Goal: Task Accomplishment & Management: Manage account settings

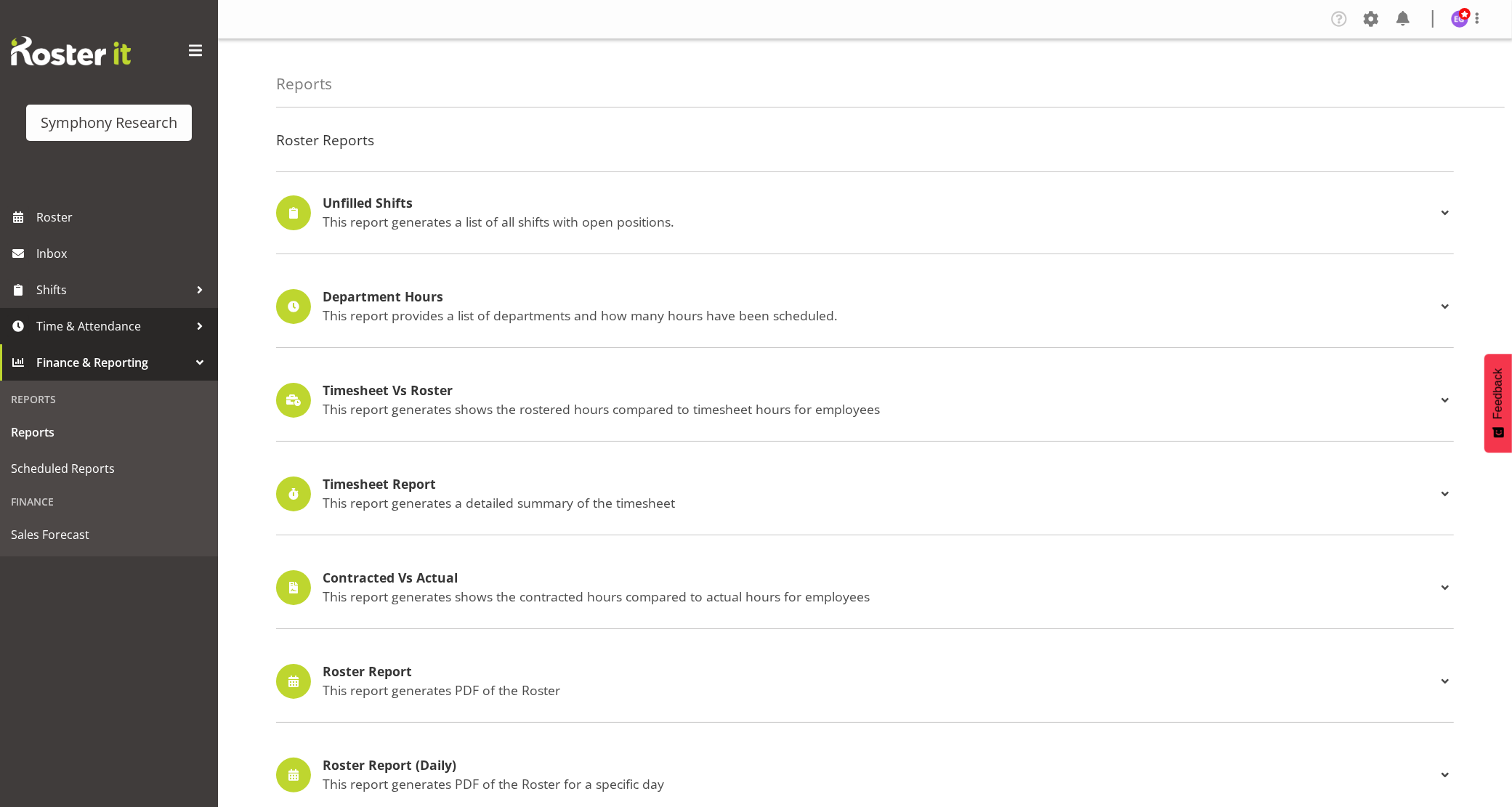
click at [94, 324] on span "Time & Attendance" at bounding box center [112, 326] width 152 height 22
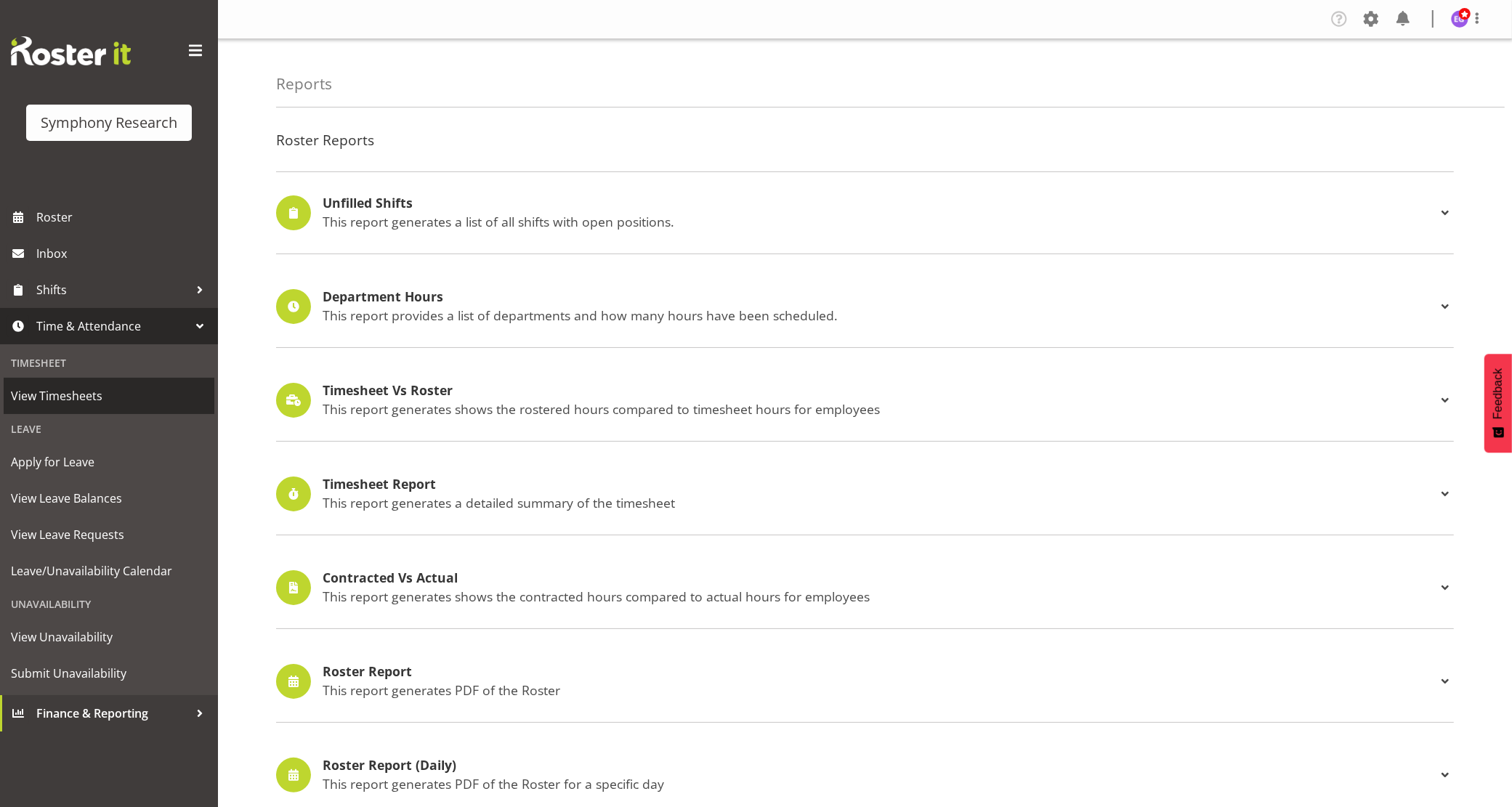
click at [74, 398] on span "View Timesheets" at bounding box center [109, 395] width 196 height 22
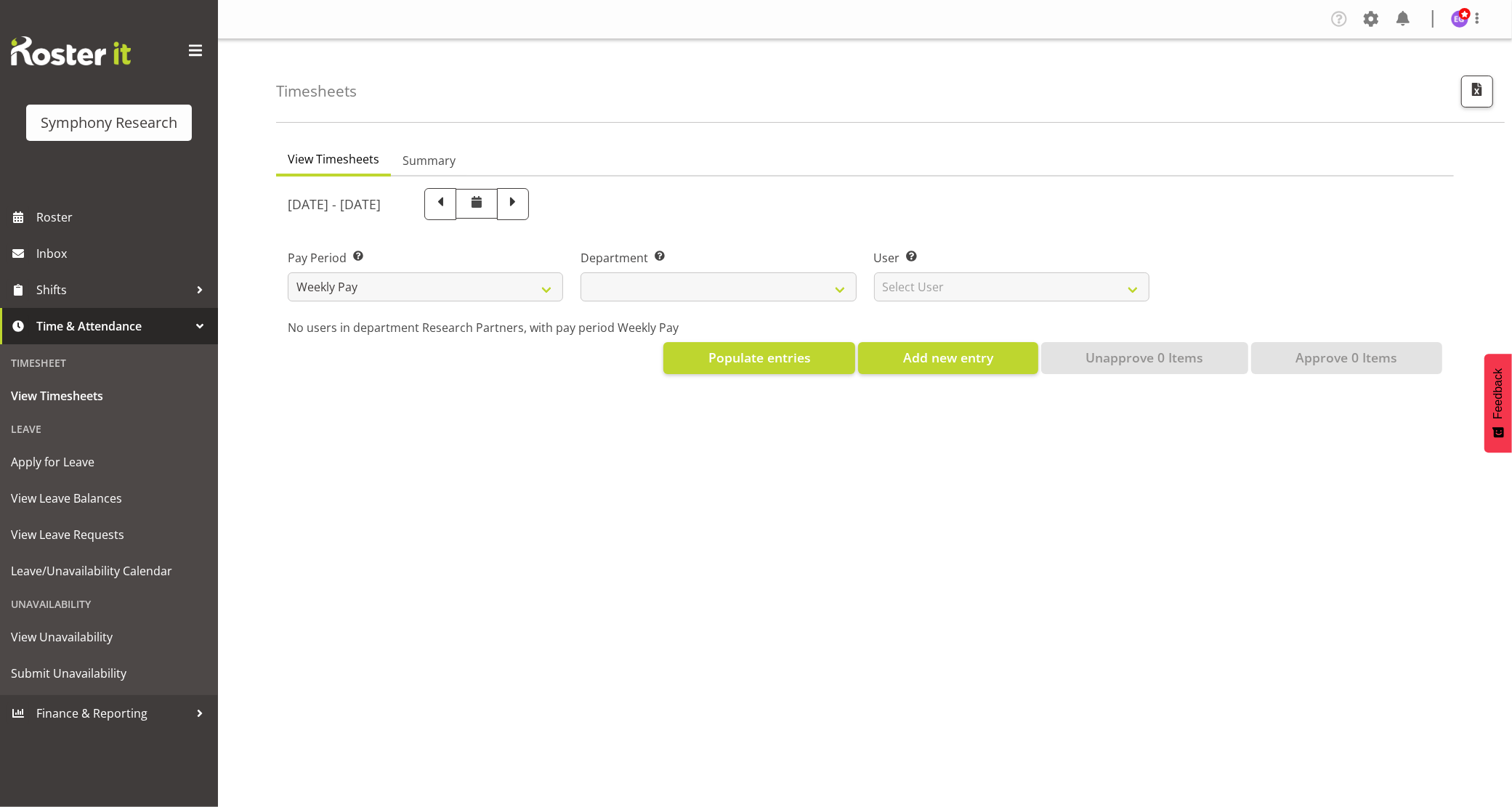
select select
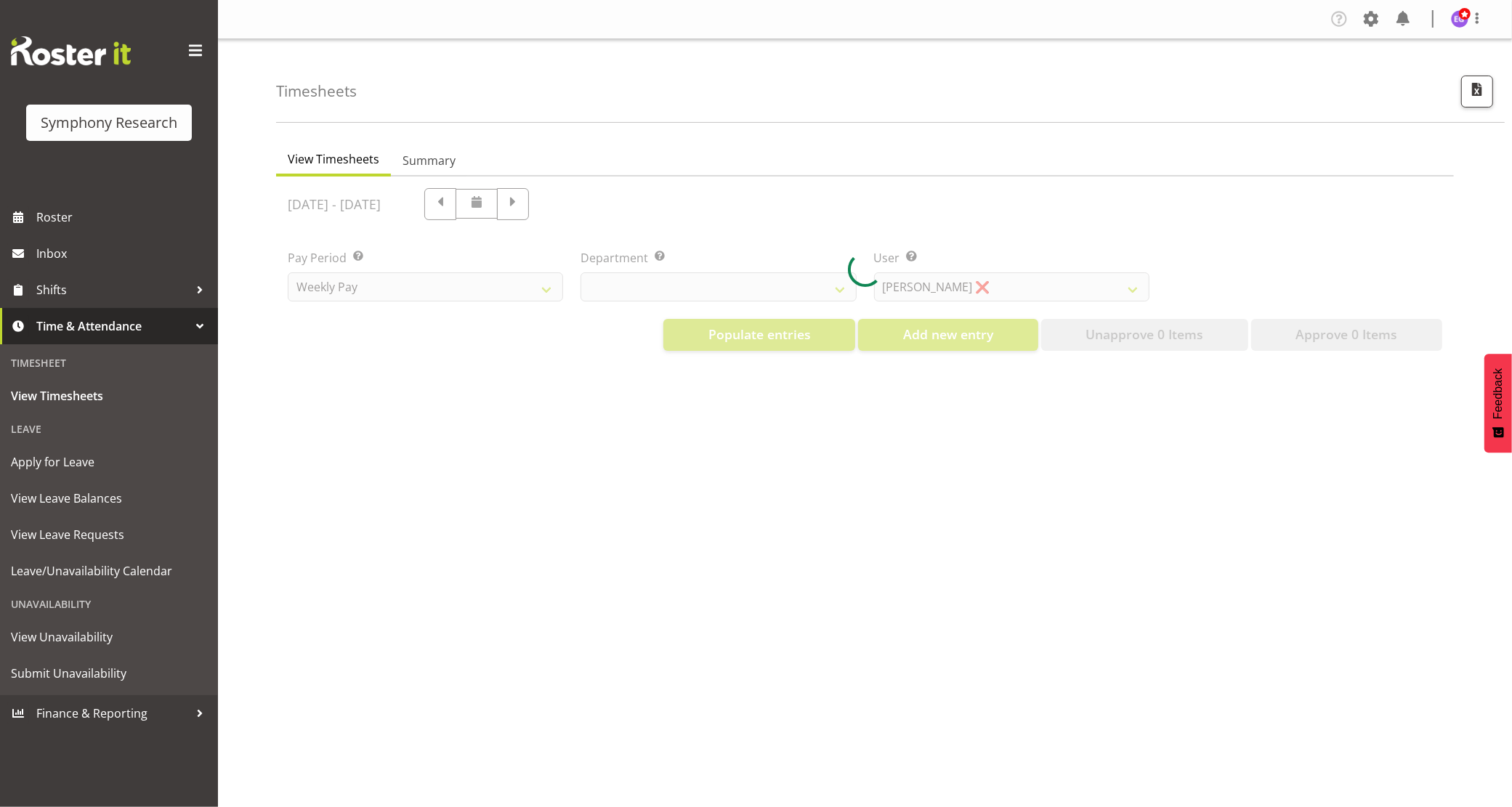
click at [1053, 285] on div at bounding box center [865, 269] width 1178 height 186
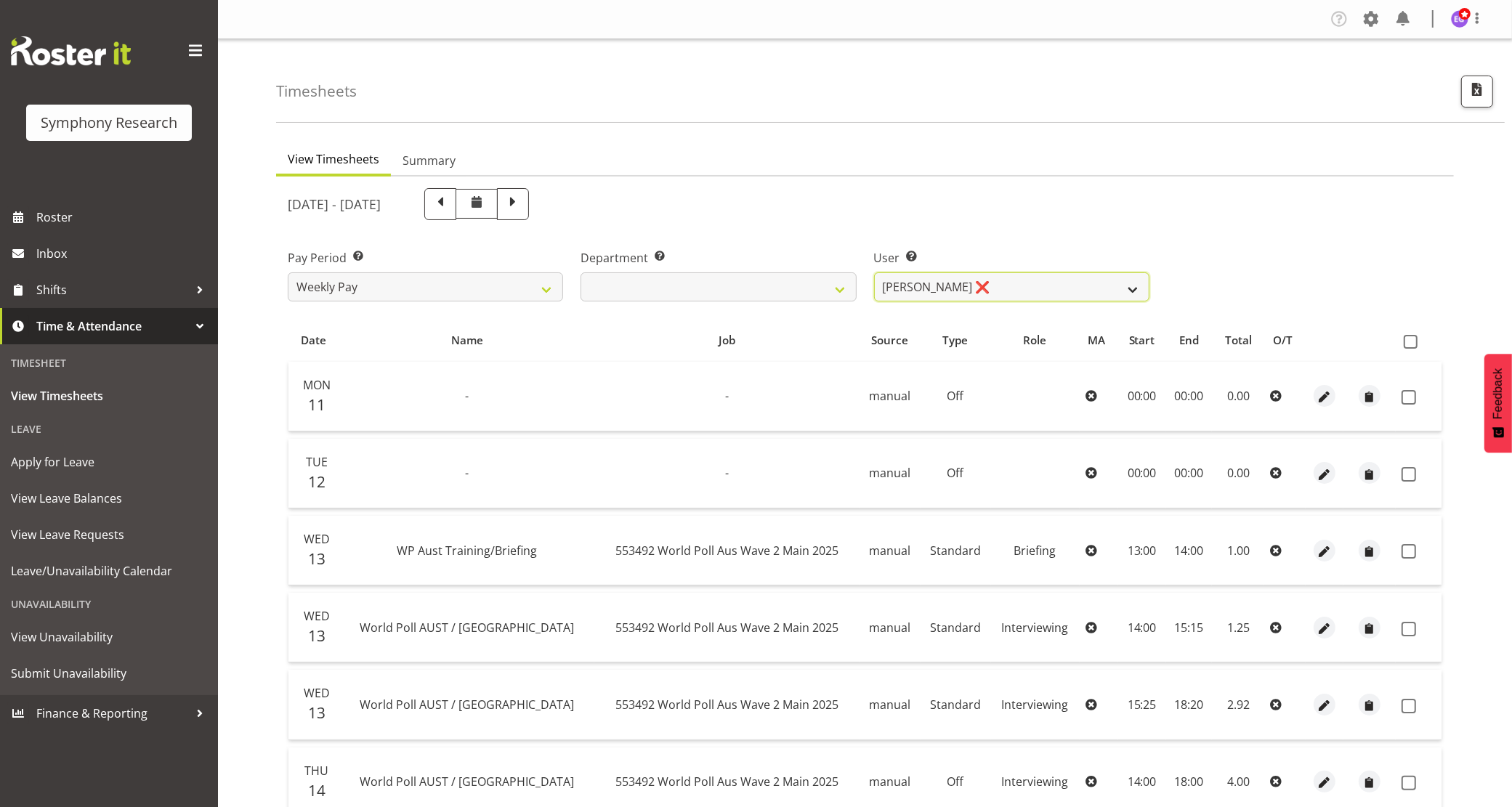
click at [1053, 285] on select "Abbey Craib ❌ Aditi Jaiswal ❌ Afizah Khan ❌ Aggie Salamone ❌ Akalita Vi ❌ Alan …" at bounding box center [1012, 287] width 275 height 29
click at [874, 272] on select "Abbey Craib ❌ Aditi Jaiswal ❌ Afizah Khan ❌ Aggie Salamone ❌ Akalita Vi ❌ Alan …" at bounding box center [1012, 287] width 275 height 29
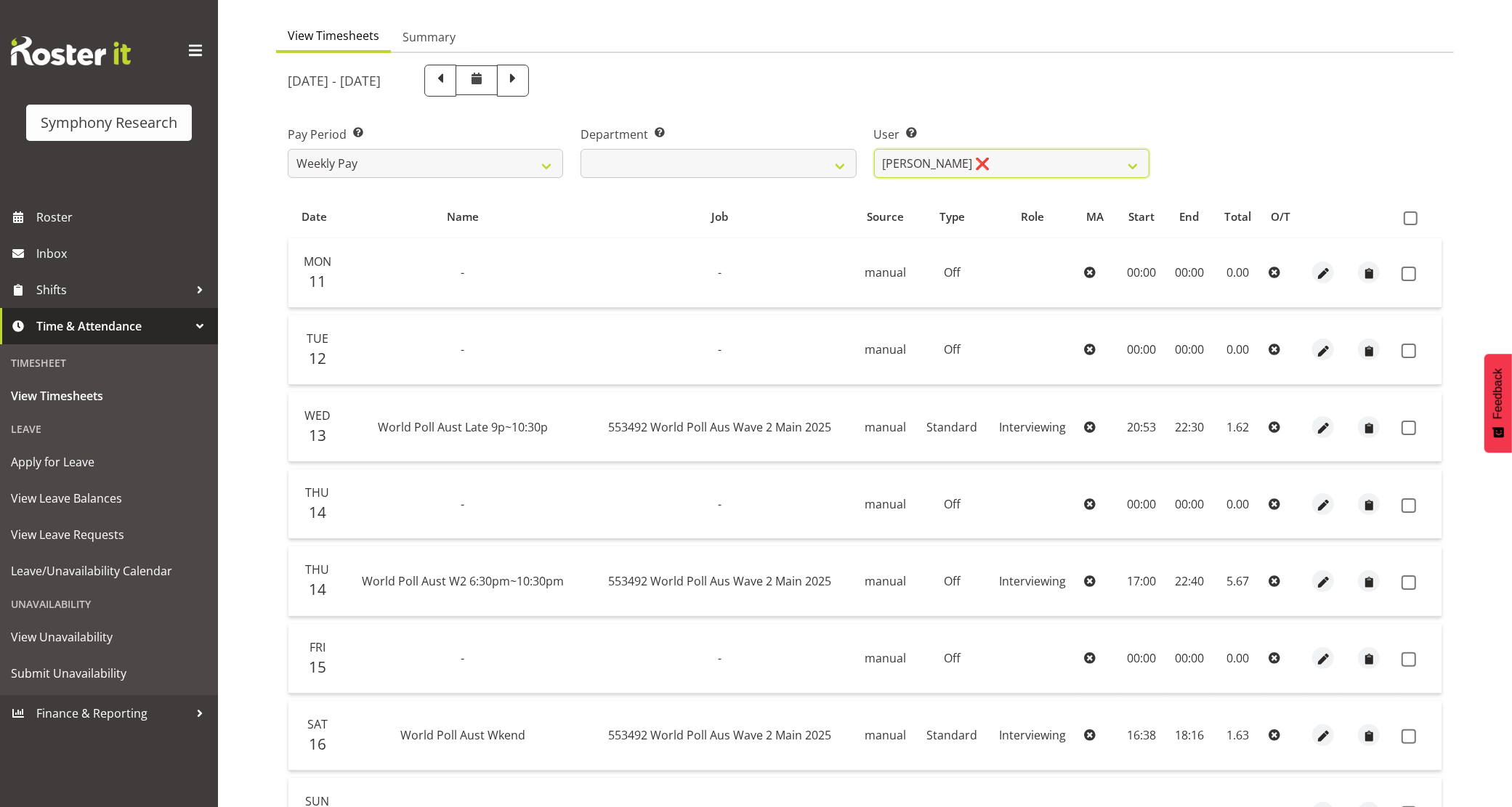
scroll to position [11, 0]
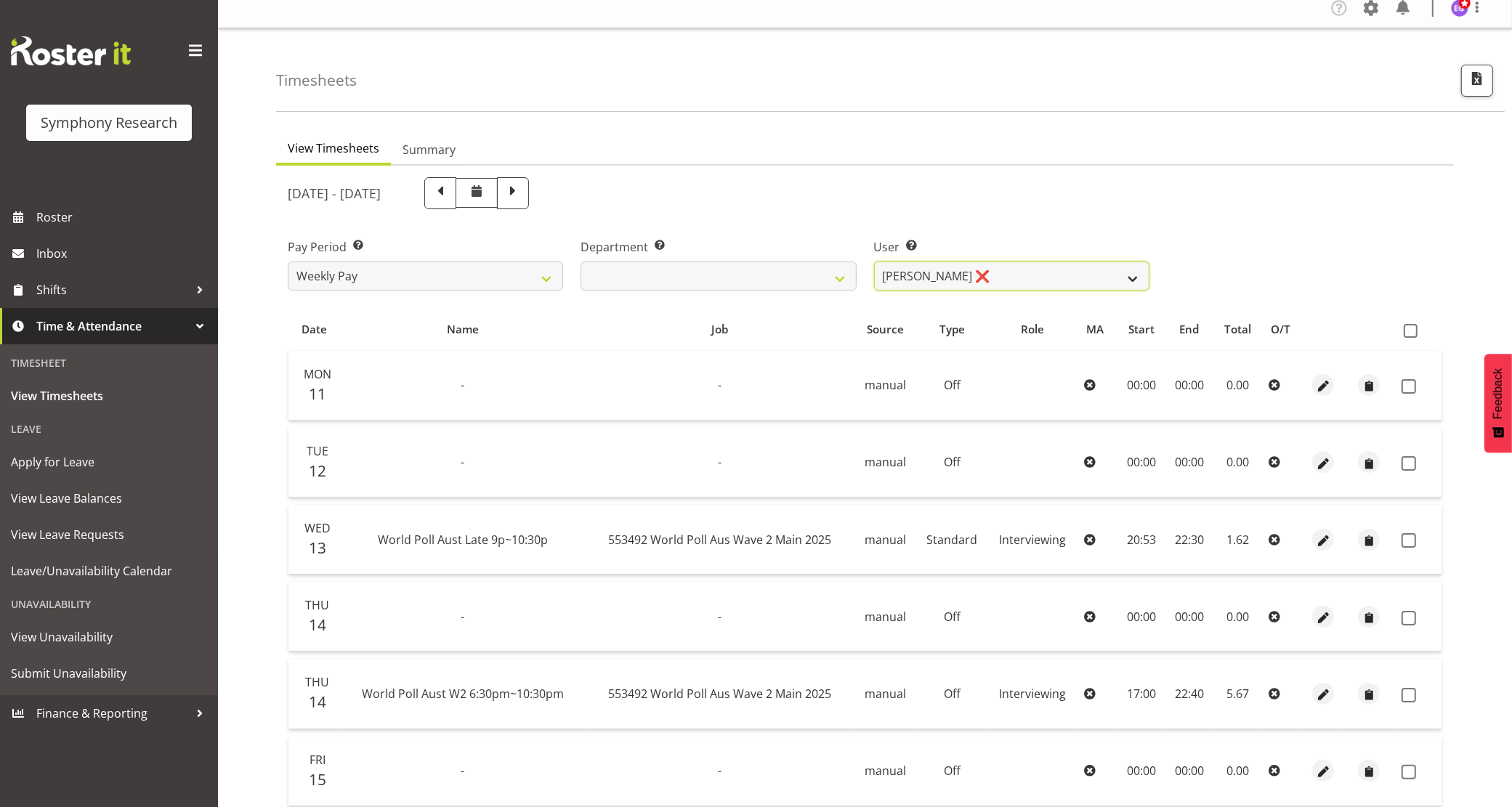
drag, startPoint x: 1039, startPoint y: 285, endPoint x: 1036, endPoint y: 274, distance: 11.4
click at [1037, 285] on select "Abbey Craib ❌ Aditi Jaiswal ❌ Afizah Khan ❌ Aggie Salamone ❌ Akalita Vi ❌ Alan …" at bounding box center [1012, 276] width 275 height 29
click at [874, 262] on select "Abbey Craib ❌ Aditi Jaiswal ❌ Afizah Khan ❌ Aggie Salamone ❌ Akalita Vi ❌ Alan …" at bounding box center [1012, 276] width 275 height 29
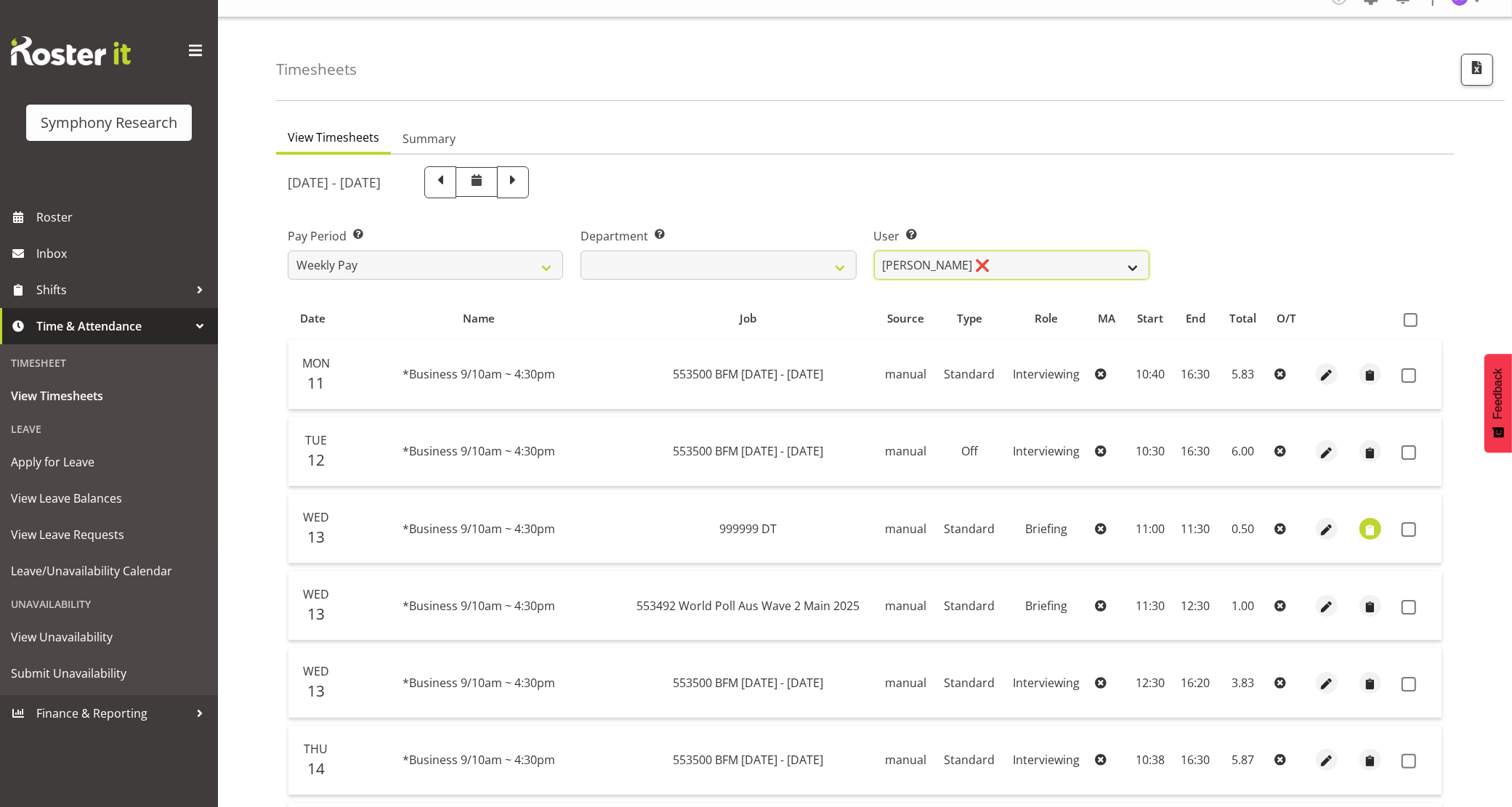
scroll to position [0, 0]
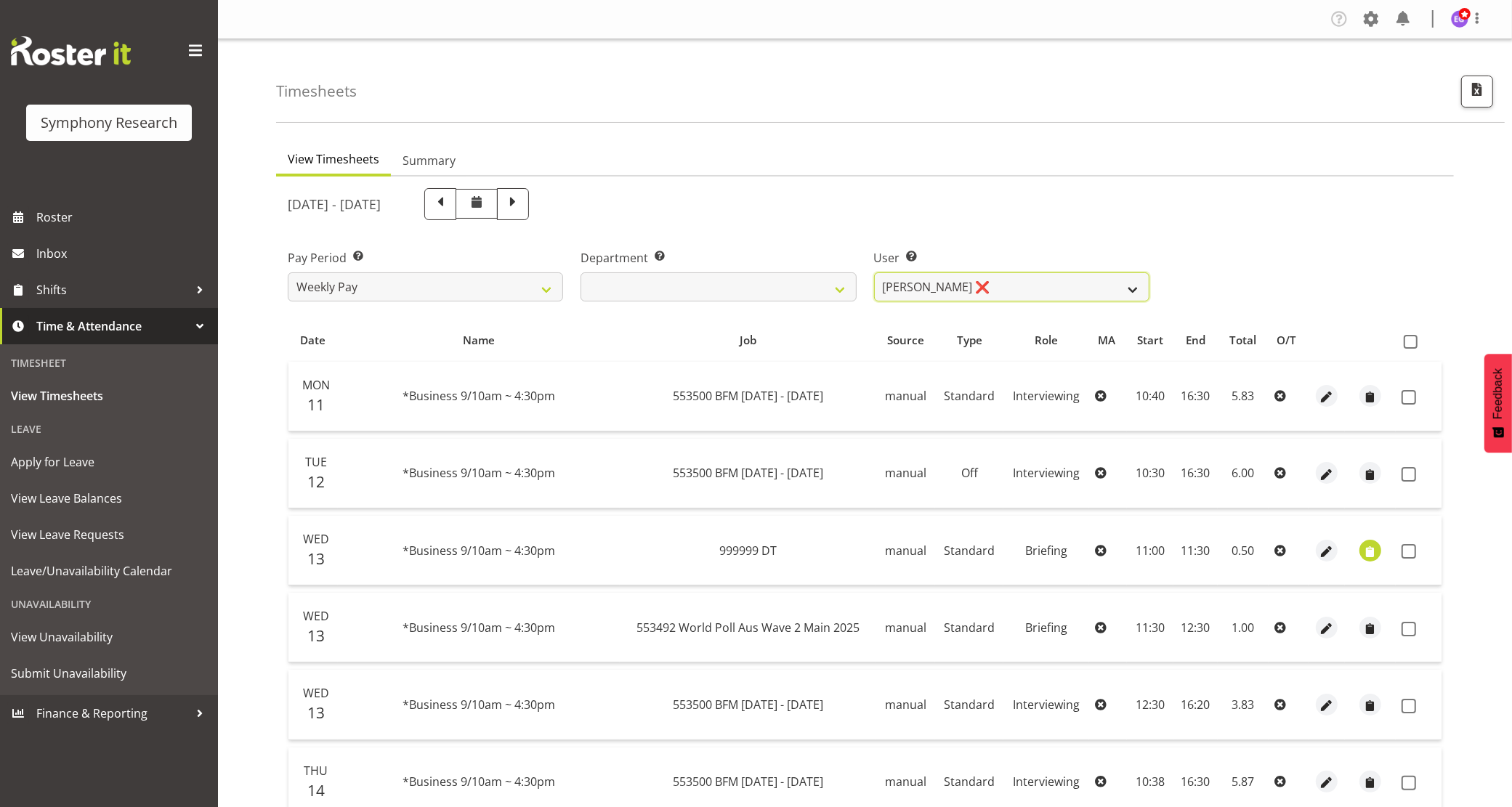
click at [986, 278] on select "[PERSON_NAME] ❌ [PERSON_NAME] ❌ [PERSON_NAME] ❌ [PERSON_NAME] ❌ Akalita Vi ❌ [P…" at bounding box center [1012, 287] width 275 height 29
click at [974, 290] on select "[PERSON_NAME] ❌ [PERSON_NAME] ❌ [PERSON_NAME] ❌ [PERSON_NAME] ❌ Akalita Vi ❌ [P…" at bounding box center [1012, 287] width 275 height 29
click at [874, 272] on select "[PERSON_NAME] ❌ [PERSON_NAME] ❌ [PERSON_NAME] ❌ [PERSON_NAME] ❌ Akalita Vi ❌ [P…" at bounding box center [1012, 287] width 275 height 29
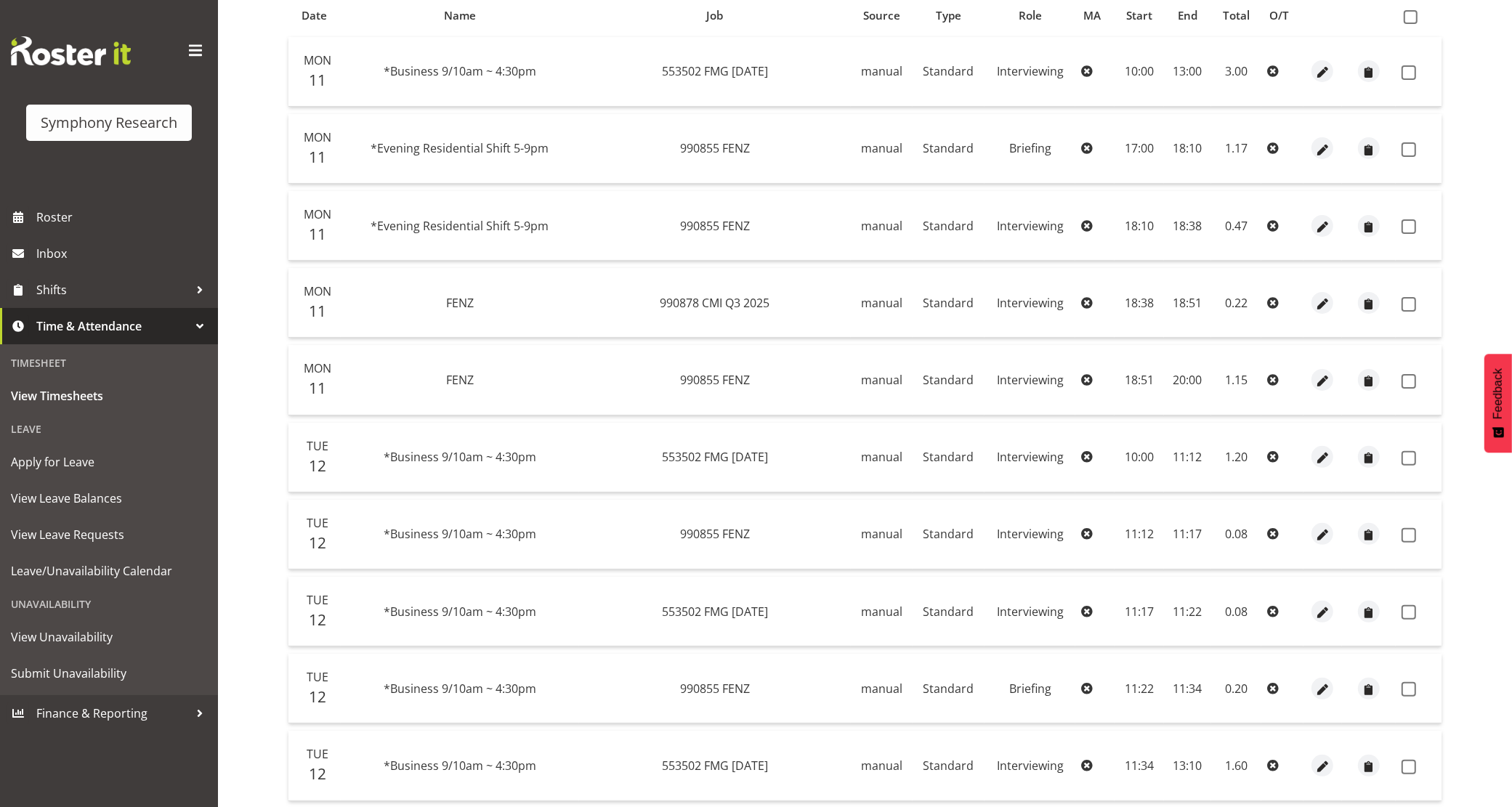
scroll to position [135, 0]
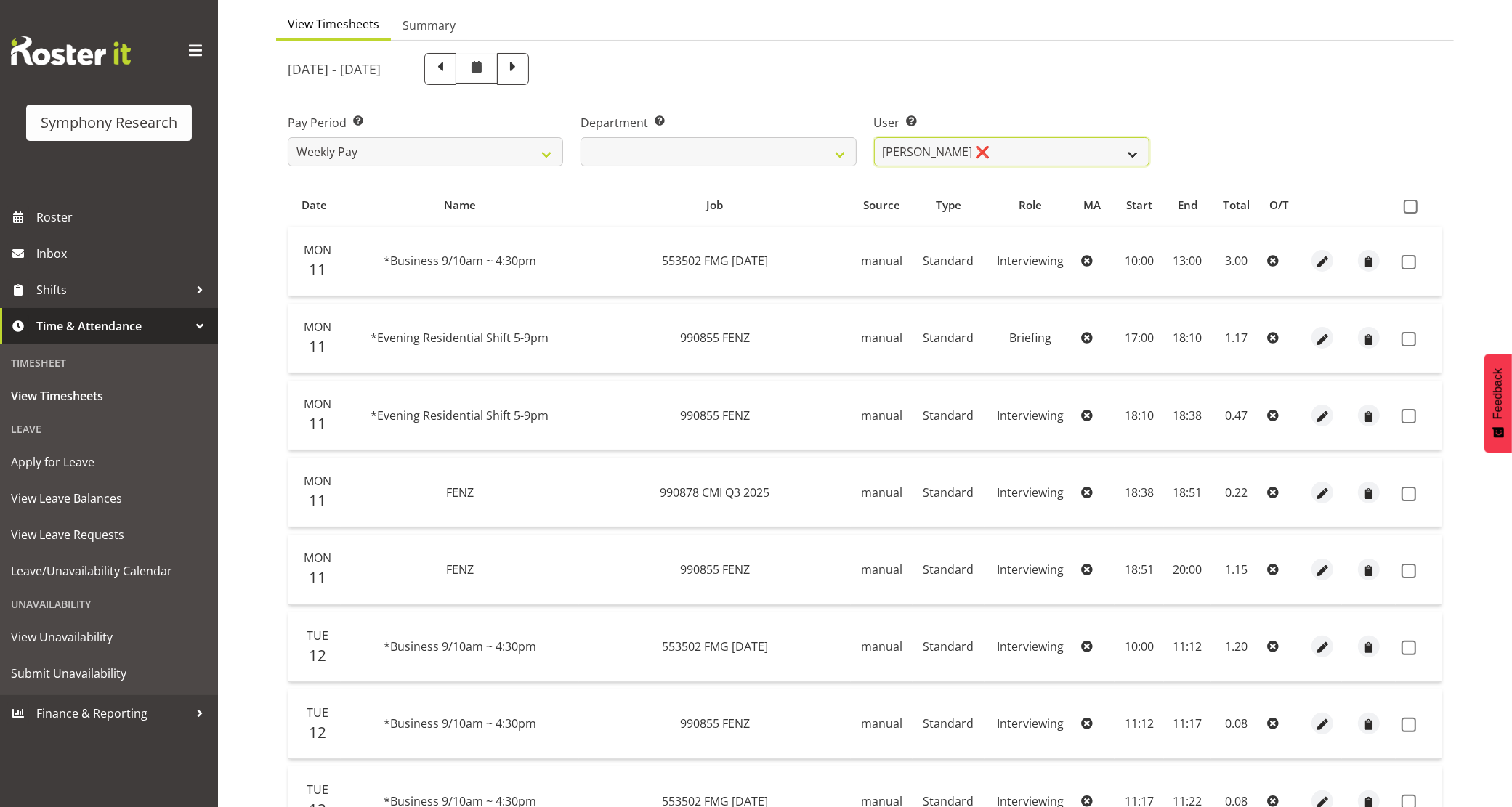
click at [976, 149] on select "[PERSON_NAME] ❌ [PERSON_NAME] ❌ [PERSON_NAME] ❌ [PERSON_NAME] ❌ Akalita Vi ❌ [P…" at bounding box center [1012, 152] width 275 height 29
click at [874, 137] on select "[PERSON_NAME] ❌ [PERSON_NAME] ❌ [PERSON_NAME] ❌ [PERSON_NAME] ❌ Akalita Vi ❌ [P…" at bounding box center [1012, 152] width 275 height 29
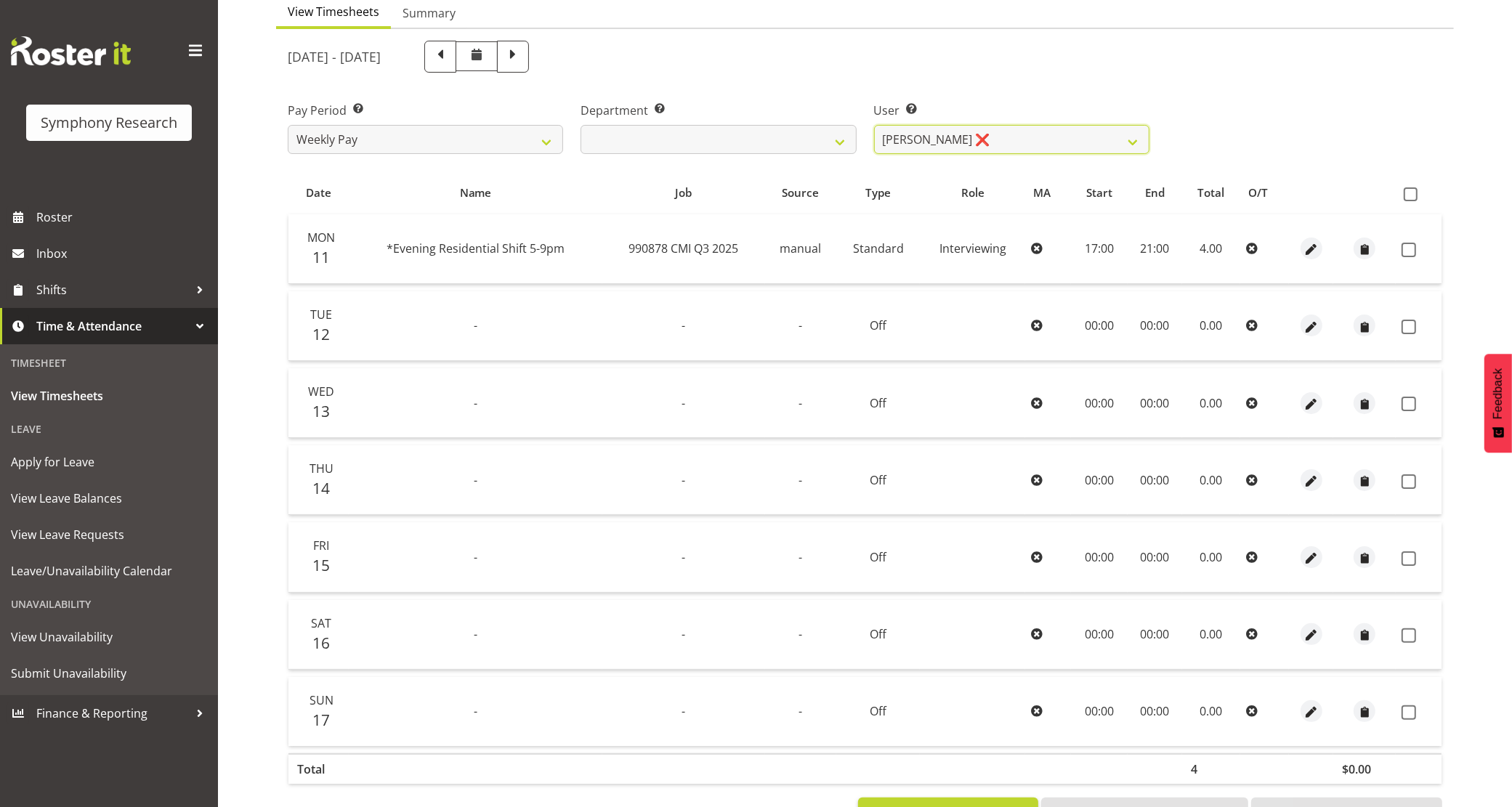
scroll to position [115, 0]
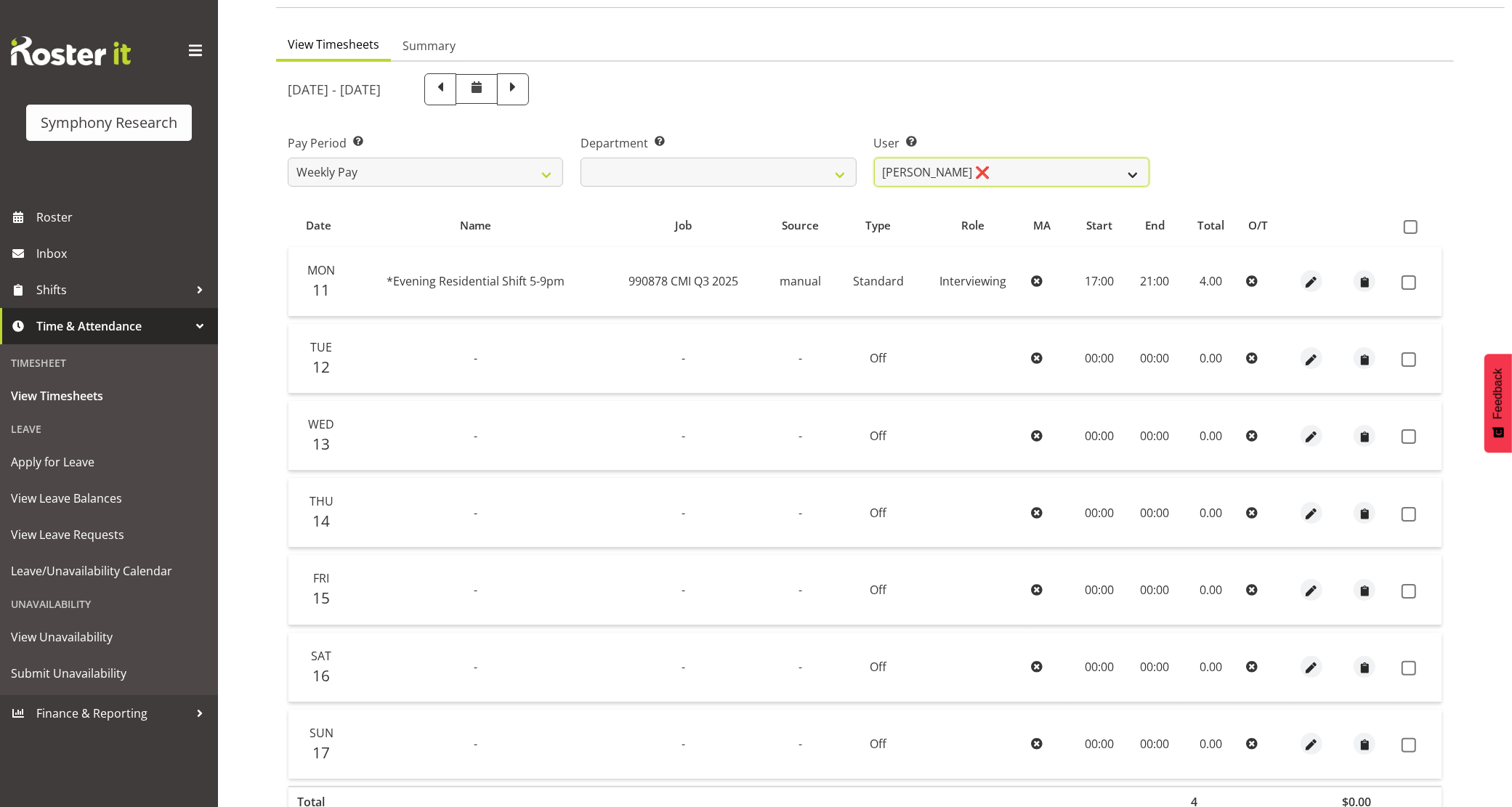
click at [988, 176] on select "[PERSON_NAME] ❌ [PERSON_NAME] ❌ [PERSON_NAME] ❌ [PERSON_NAME] ❌ Akalita Vi ❌ [P…" at bounding box center [1012, 172] width 275 height 29
click at [874, 158] on select "[PERSON_NAME] ❌ [PERSON_NAME] ❌ [PERSON_NAME] ❌ [PERSON_NAME] ❌ Akalita Vi ❌ [P…" at bounding box center [1012, 172] width 275 height 29
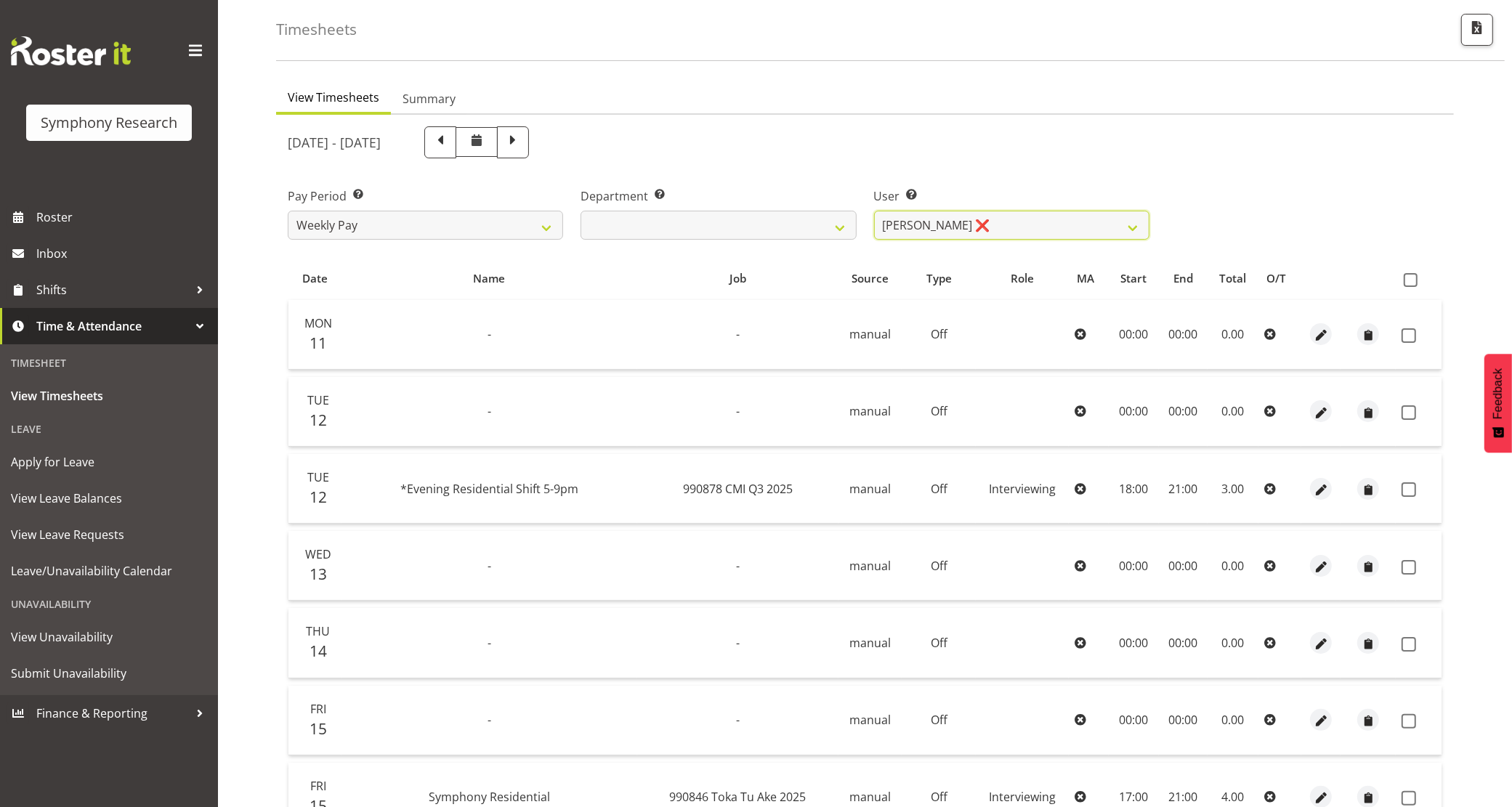
scroll to position [0, 0]
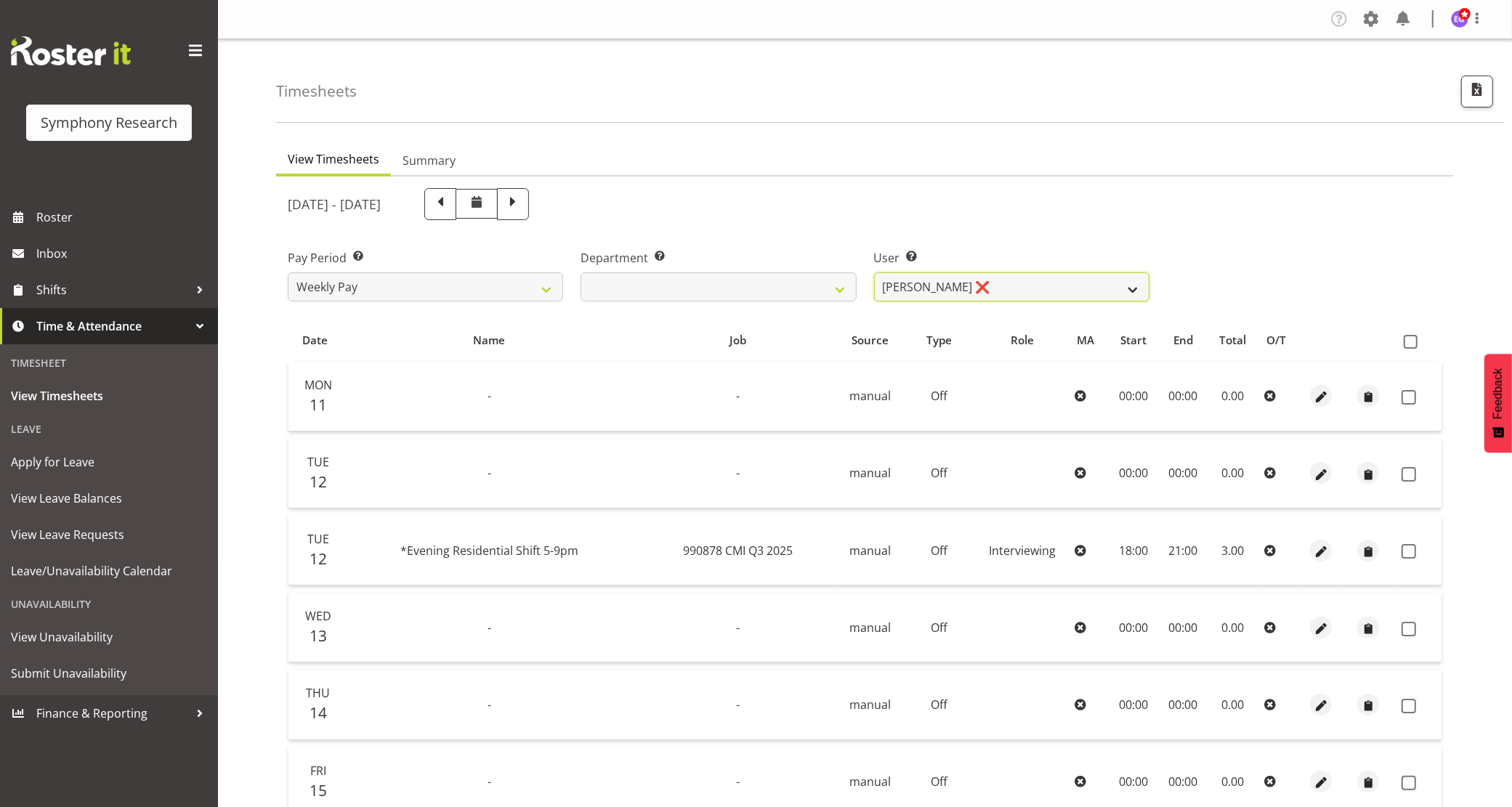
click at [974, 275] on select "[PERSON_NAME] ❌ [PERSON_NAME] ❌ [PERSON_NAME] ❌ [PERSON_NAME] ❌ Akalita Vi ❌ [P…" at bounding box center [1012, 287] width 275 height 29
click at [874, 272] on select "[PERSON_NAME] ❌ [PERSON_NAME] ❌ [PERSON_NAME] ❌ [PERSON_NAME] ❌ Akalita Vi ❌ [P…" at bounding box center [1012, 287] width 275 height 29
click at [1013, 295] on select "[PERSON_NAME] ❌ [PERSON_NAME] ❌ [PERSON_NAME] ❌ [PERSON_NAME] ❌ Akalita Vi ❌ [P…" at bounding box center [1012, 287] width 275 height 29
click at [874, 272] on select "[PERSON_NAME] ❌ [PERSON_NAME] ❌ [PERSON_NAME] ❌ [PERSON_NAME] ❌ Akalita Vi ❌ [P…" at bounding box center [1012, 287] width 275 height 29
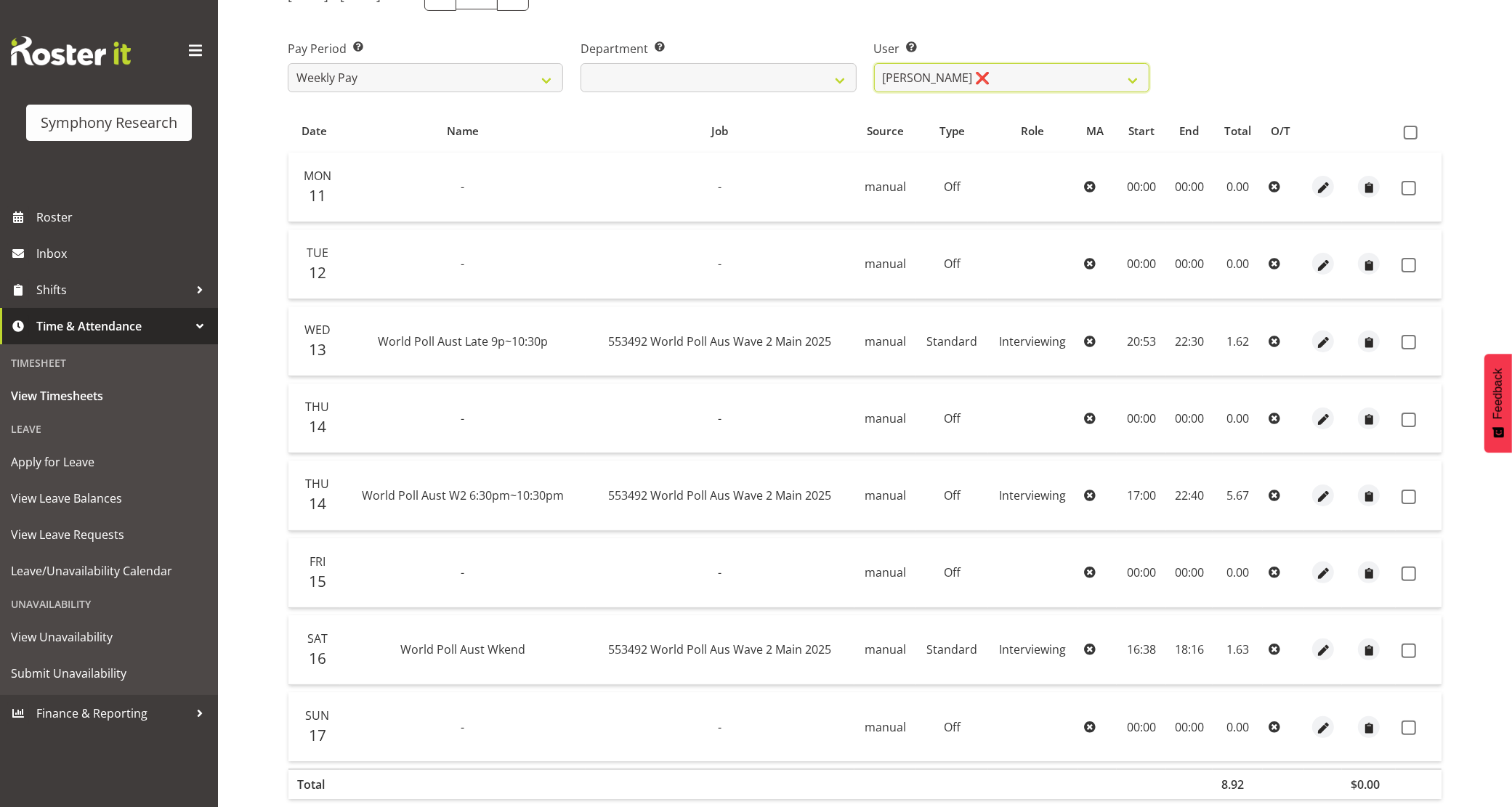
scroll to position [284, 0]
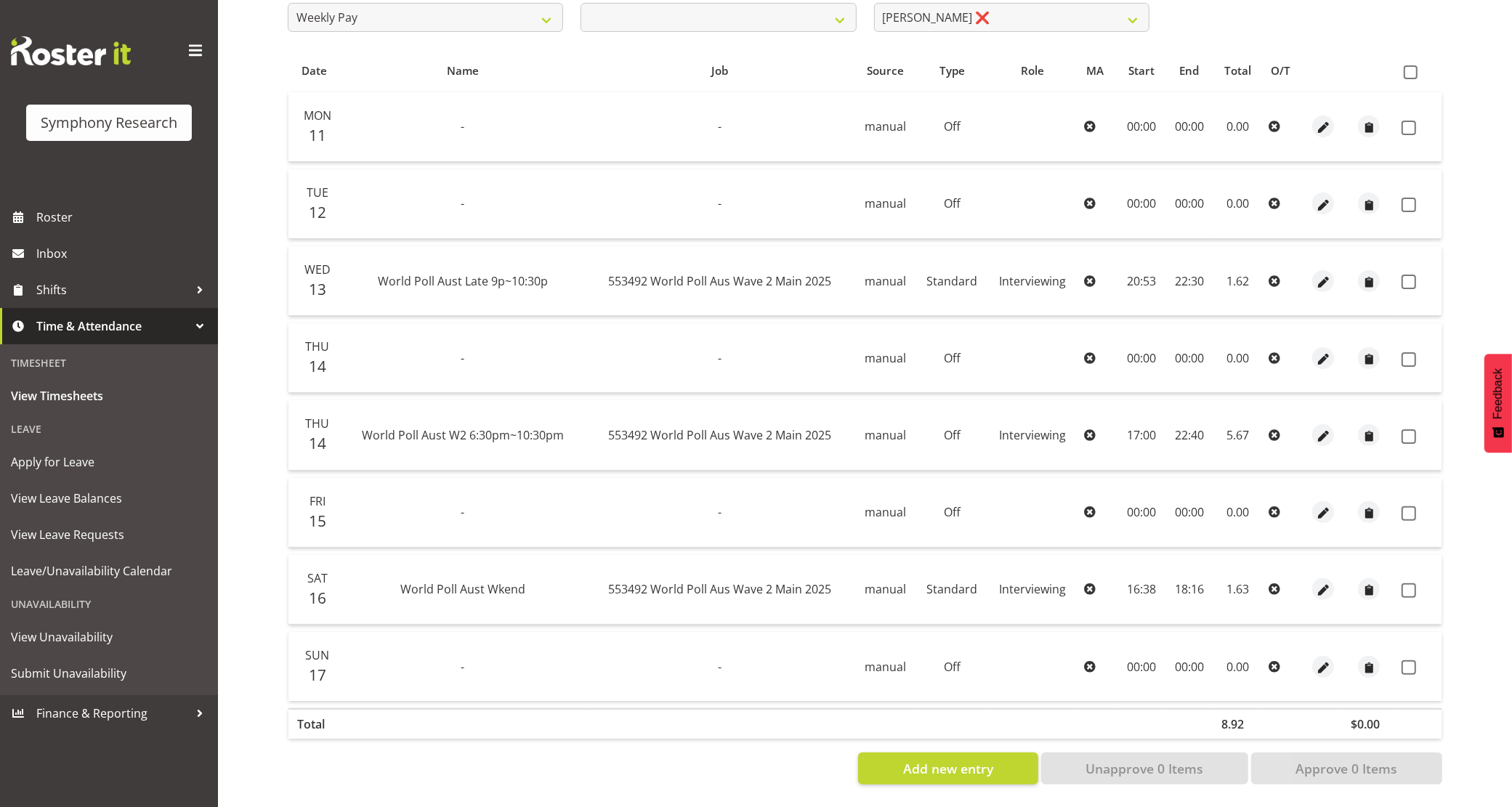
click at [244, 524] on div "Timesheets View Timesheets Summary [DATE] - [DATE] Pay Period Select which pay …" at bounding box center [865, 288] width 1294 height 1037
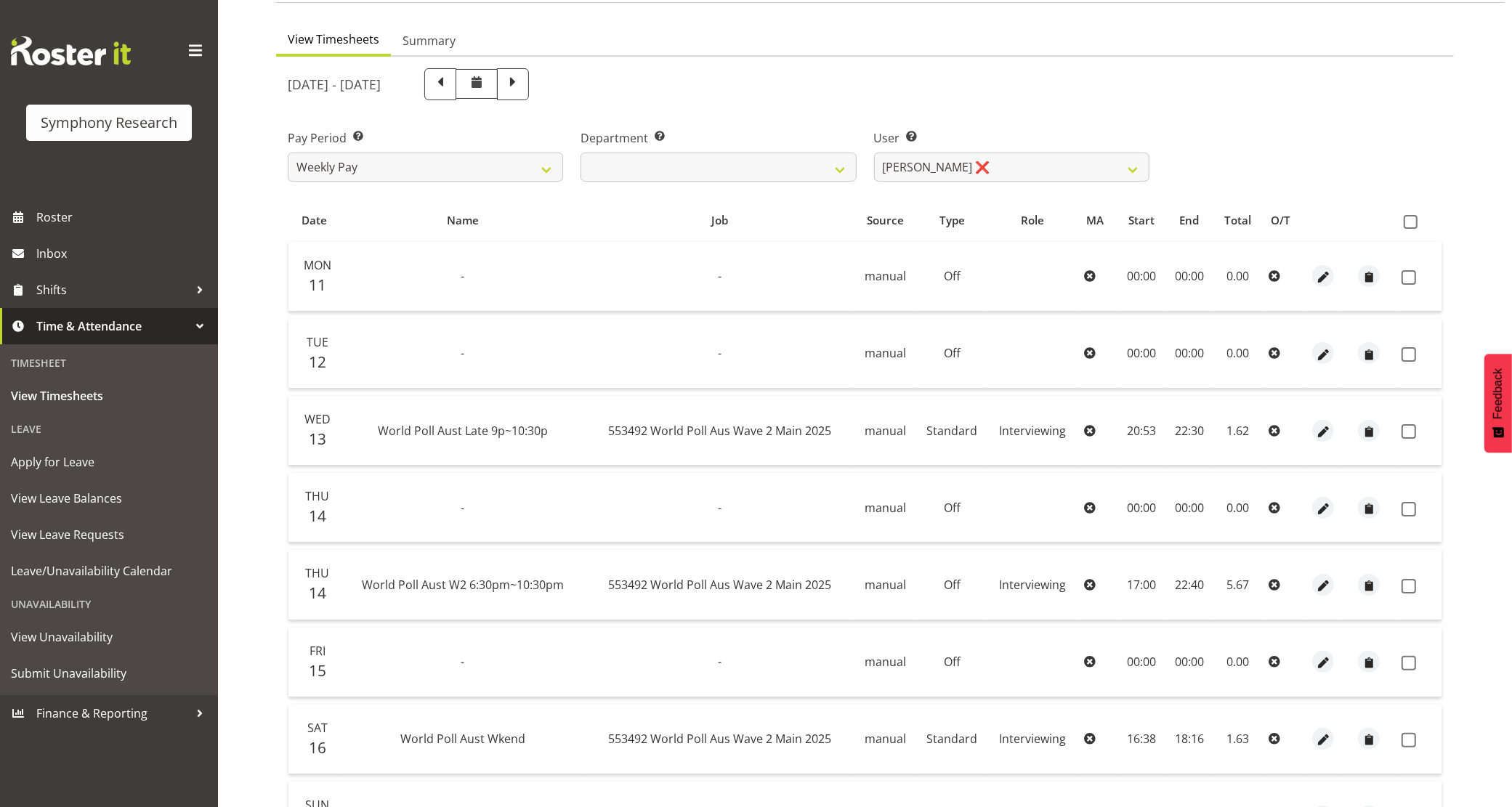
scroll to position [0, 0]
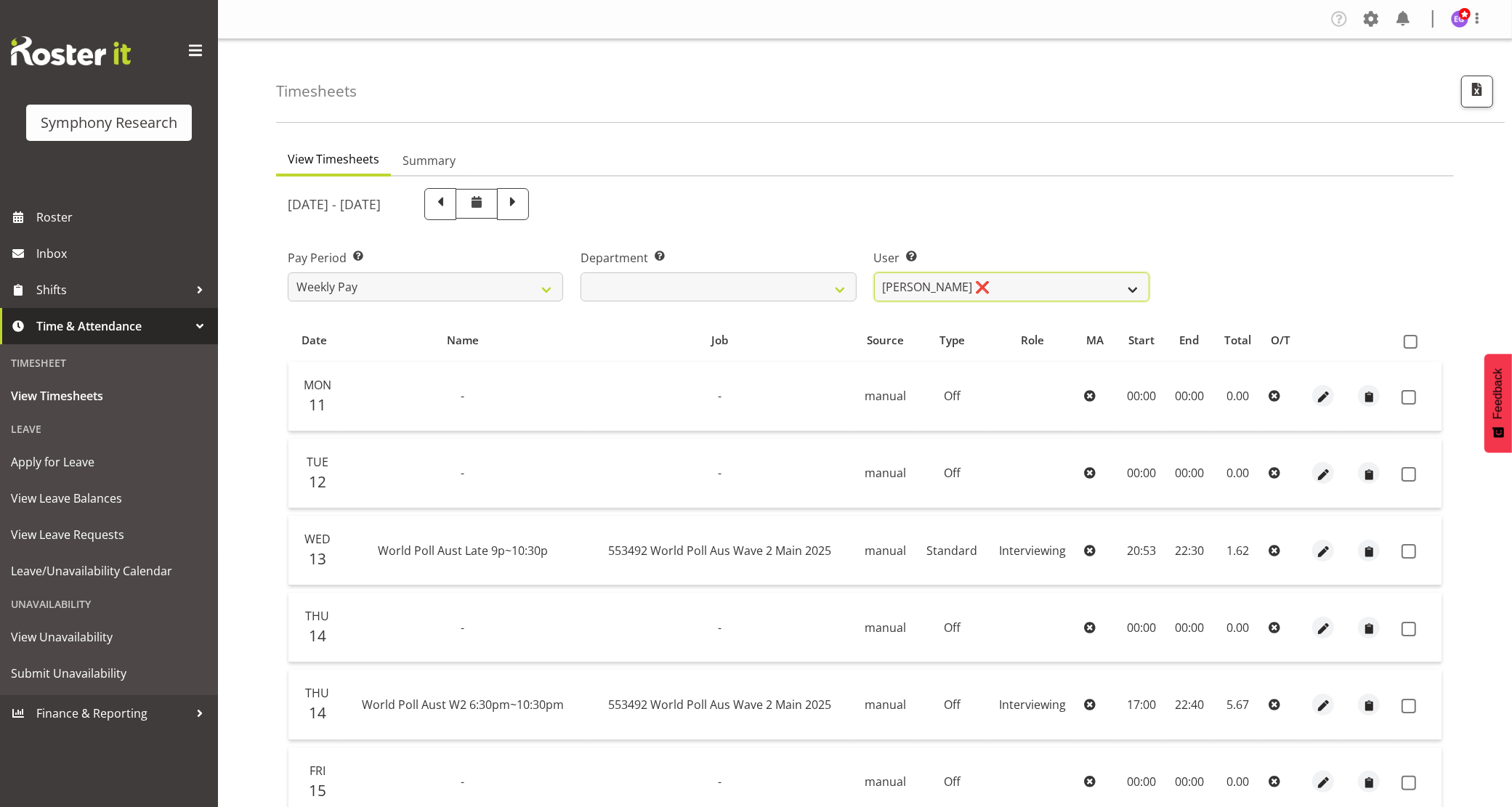
click at [1065, 285] on select "[PERSON_NAME] ❌ [PERSON_NAME] ❌ [PERSON_NAME] ❌ [PERSON_NAME] ❌ Akalita Vi ❌ [P…" at bounding box center [1012, 287] width 275 height 29
click at [874, 272] on select "[PERSON_NAME] ❌ [PERSON_NAME] ❌ [PERSON_NAME] ❌ [PERSON_NAME] ❌ Akalita Vi ❌ [P…" at bounding box center [1012, 287] width 275 height 29
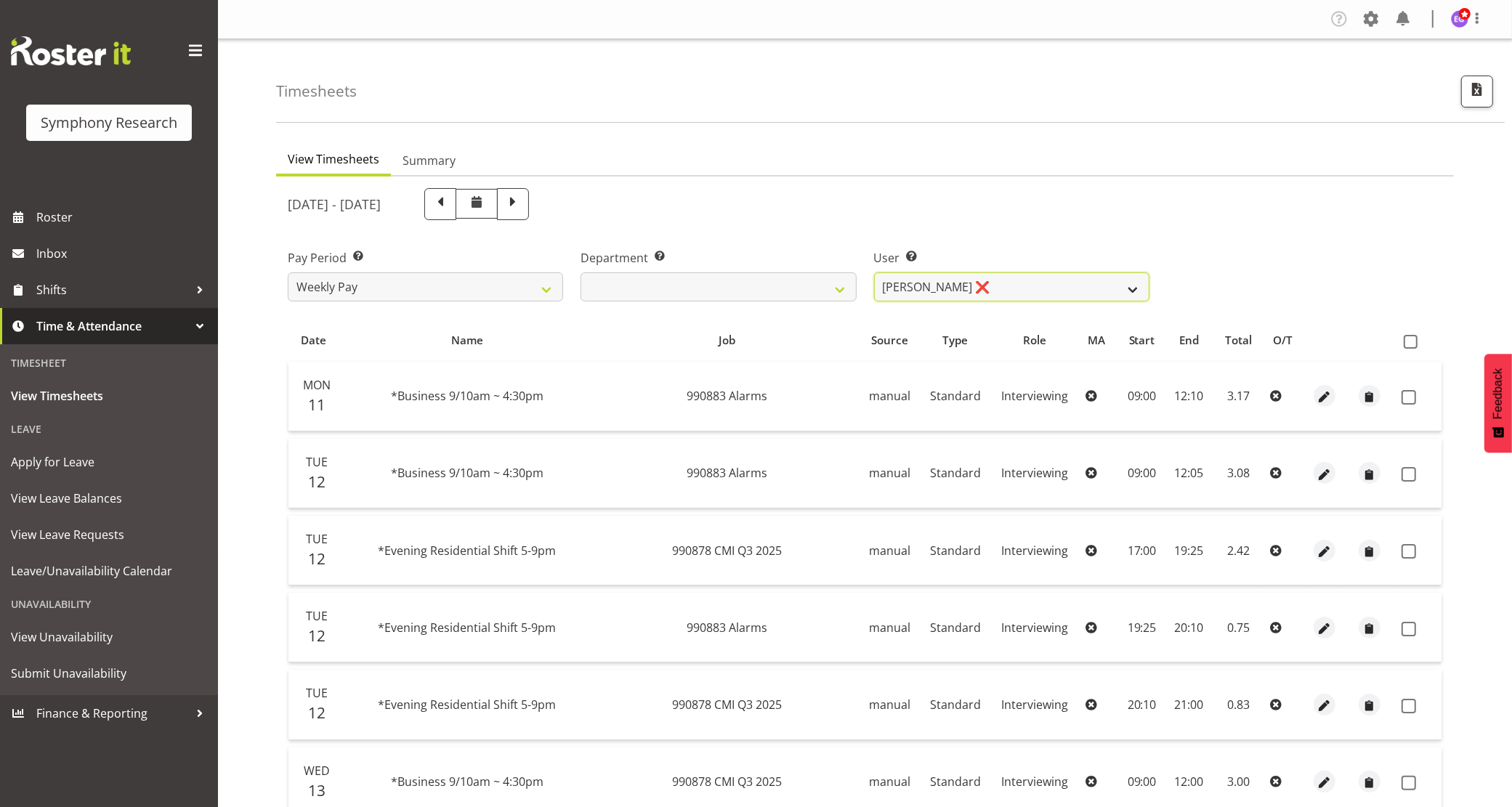
click at [1037, 290] on select "[PERSON_NAME] ❌ [PERSON_NAME] ❌ [PERSON_NAME] ❌ [PERSON_NAME] ❌ Akalita Vi ❌ [P…" at bounding box center [1012, 287] width 275 height 29
click at [1033, 284] on select "[PERSON_NAME] ❌ [PERSON_NAME] ❌ [PERSON_NAME] ❌ [PERSON_NAME] ❌ Akalita Vi ❌ [P…" at bounding box center [1012, 287] width 275 height 29
click at [874, 272] on select "[PERSON_NAME] ❌ [PERSON_NAME] ❌ [PERSON_NAME] ❌ [PERSON_NAME] ❌ Akalita Vi ❌ [P…" at bounding box center [1012, 287] width 275 height 29
click at [960, 287] on select "[PERSON_NAME] ❌ [PERSON_NAME] ❌ [PERSON_NAME] ❌ [PERSON_NAME] ❌ Akalita Vi ❌ [P…" at bounding box center [1012, 287] width 275 height 29
click at [994, 288] on select "[PERSON_NAME] ❌ [PERSON_NAME] ❌ [PERSON_NAME] ❌ [PERSON_NAME] ❌ Akalita Vi ❌ [P…" at bounding box center [1012, 287] width 275 height 29
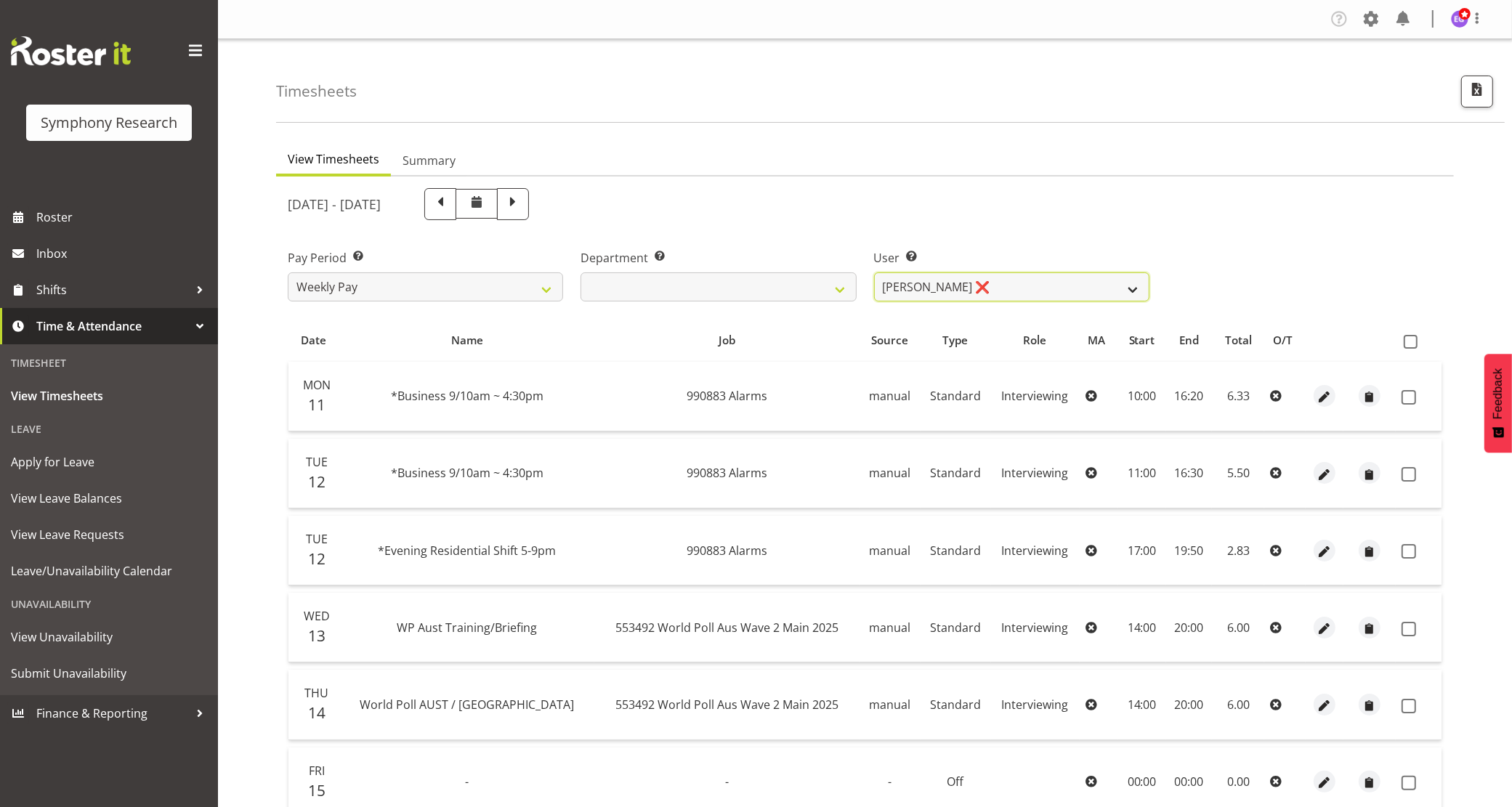
click at [874, 272] on select "[PERSON_NAME] ❌ [PERSON_NAME] ❌ [PERSON_NAME] ❌ [PERSON_NAME] ❌ Akalita Vi ❌ [P…" at bounding box center [1012, 287] width 275 height 29
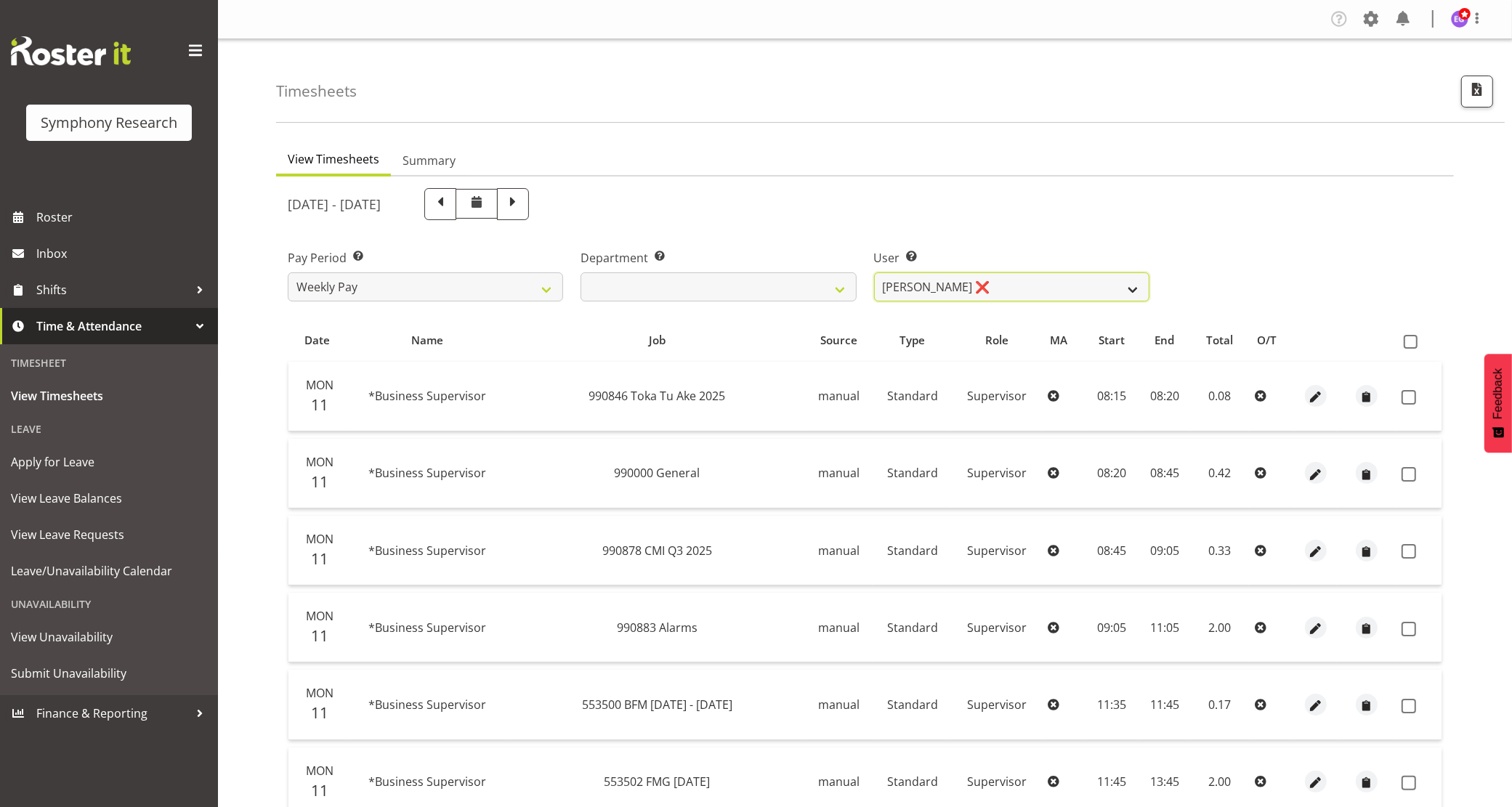
click at [981, 299] on select "[PERSON_NAME] ❌ [PERSON_NAME] ❌ [PERSON_NAME] ❌ [PERSON_NAME] ❌ Akalita Vi ❌ [P…" at bounding box center [1012, 287] width 275 height 29
click at [874, 272] on select "[PERSON_NAME] ❌ [PERSON_NAME] ❌ [PERSON_NAME] ❌ [PERSON_NAME] ❌ Akalita Vi ❌ [P…" at bounding box center [1012, 287] width 275 height 29
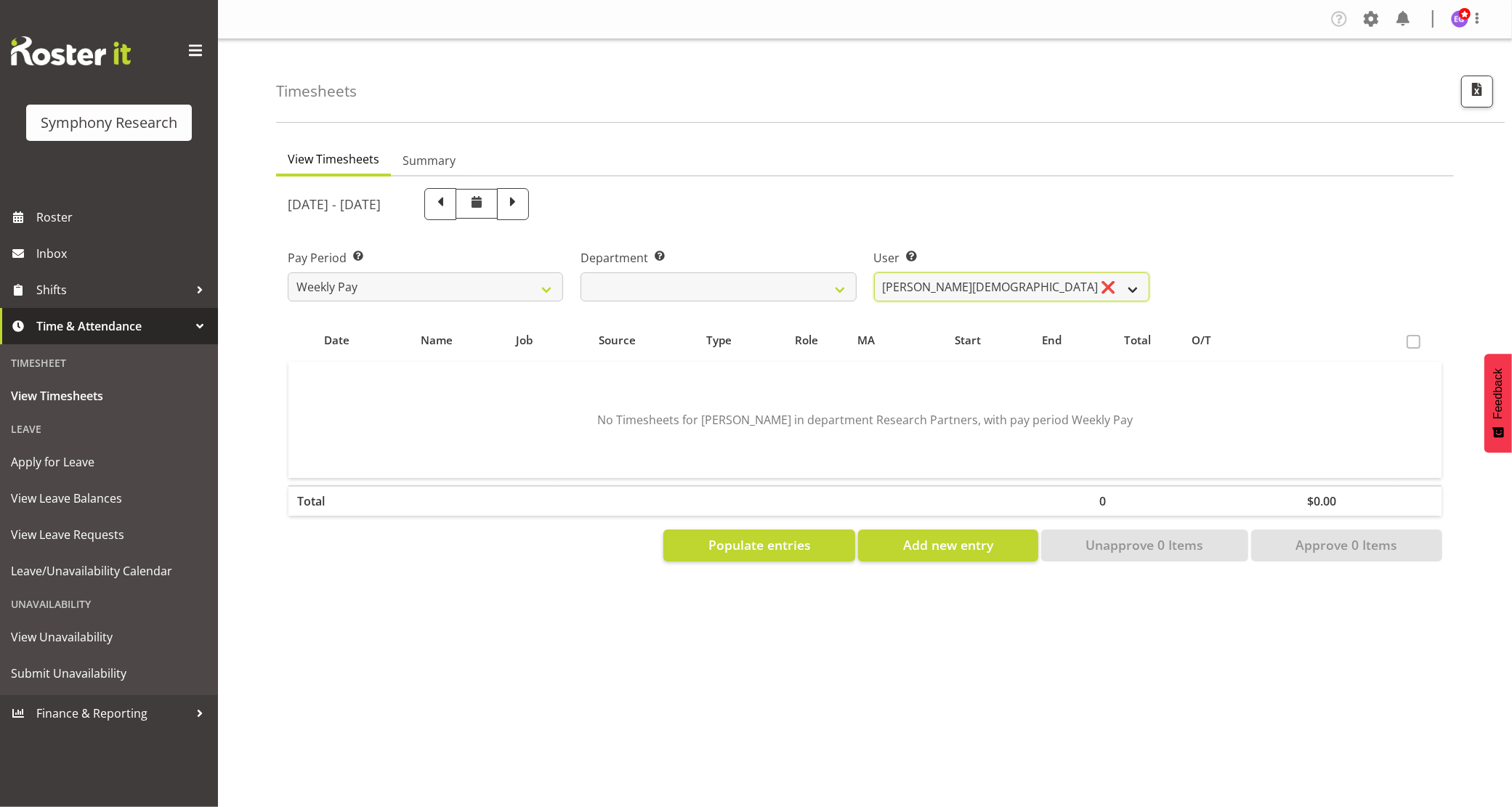
click at [983, 296] on select "[PERSON_NAME] ❌ [PERSON_NAME] ❌ [PERSON_NAME] ❌ [PERSON_NAME] ❌ Akalita Vi ❌ [P…" at bounding box center [1012, 287] width 275 height 29
click at [874, 272] on select "[PERSON_NAME] ❌ [PERSON_NAME] ❌ [PERSON_NAME] ❌ [PERSON_NAME] ❌ Akalita Vi ❌ [P…" at bounding box center [1012, 287] width 275 height 29
click at [979, 281] on select "[PERSON_NAME] ❌ [PERSON_NAME] ❌ [PERSON_NAME] ❌ [PERSON_NAME] ❌ Akalita Vi ❌ [P…" at bounding box center [1012, 287] width 275 height 29
click at [874, 272] on select "[PERSON_NAME] ❌ [PERSON_NAME] ❌ [PERSON_NAME] ❌ [PERSON_NAME] ❌ Akalita Vi ❌ [P…" at bounding box center [1012, 287] width 275 height 29
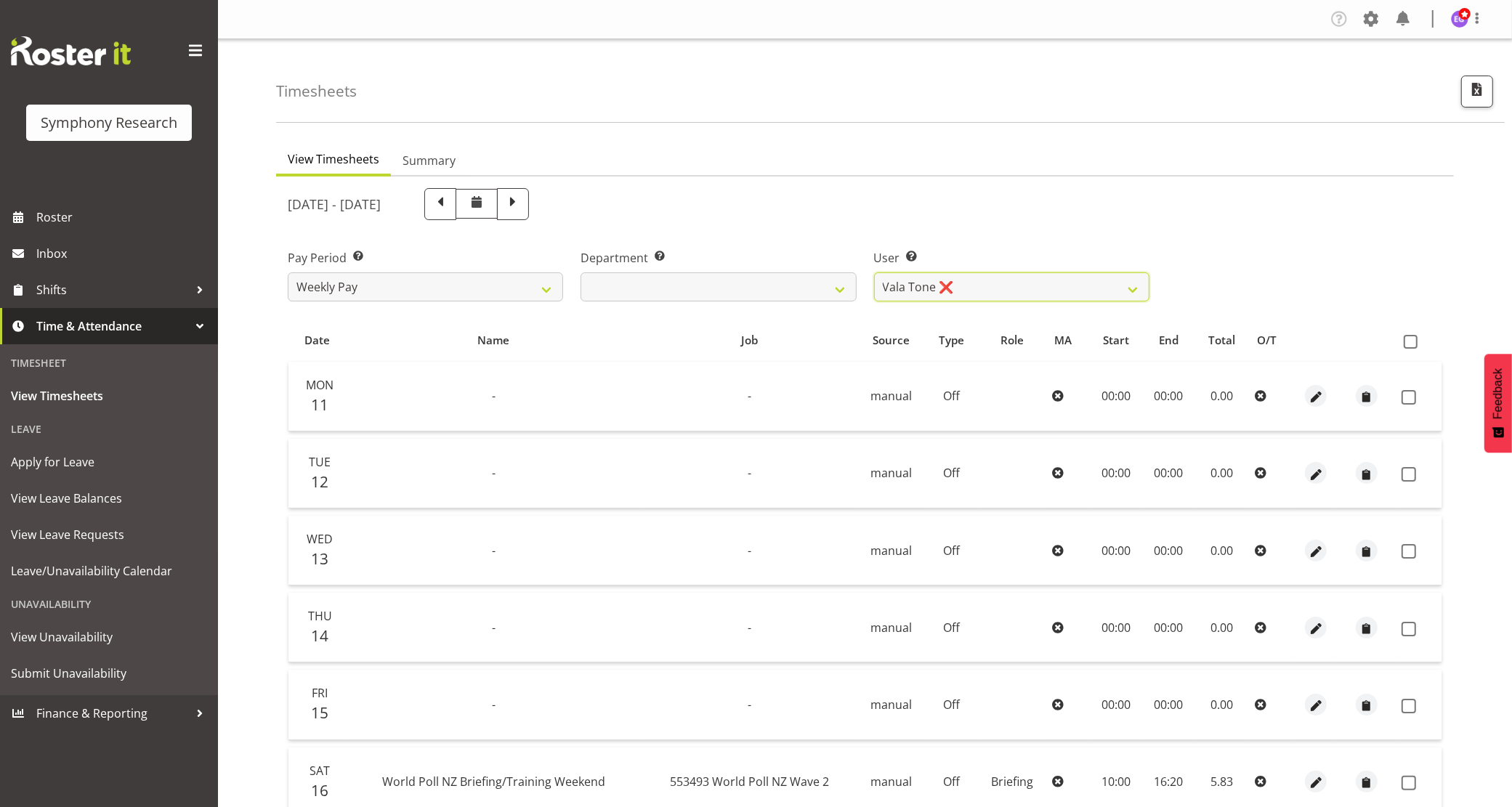
scroll to position [206, 0]
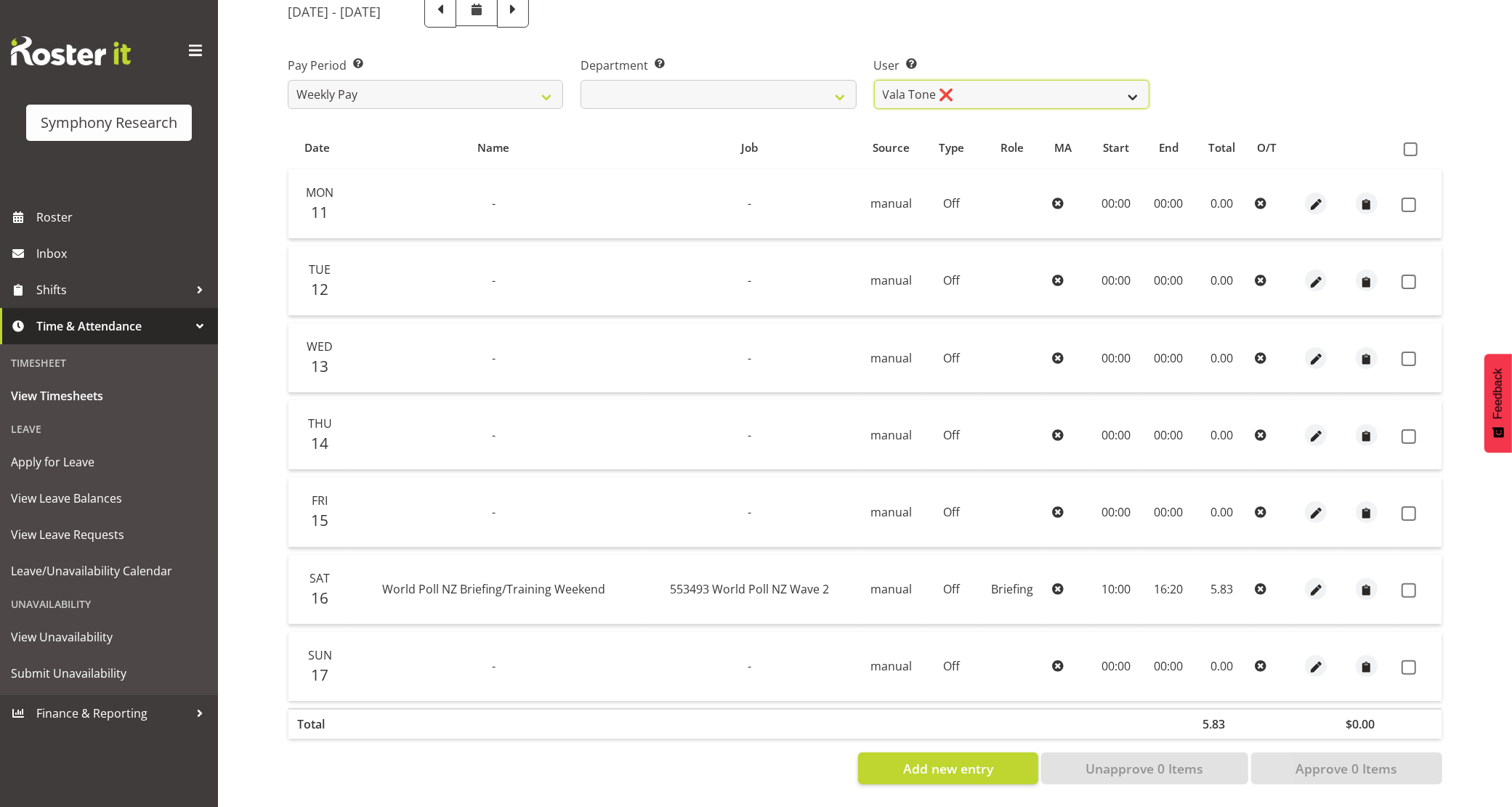
click at [951, 80] on select "[PERSON_NAME] ❌ [PERSON_NAME] ❌ [PERSON_NAME] ❌ [PERSON_NAME] ❌ Akalita Vi ❌ [P…" at bounding box center [1012, 94] width 275 height 29
click at [874, 80] on select "[PERSON_NAME] ❌ [PERSON_NAME] ❌ [PERSON_NAME] ❌ [PERSON_NAME] ❌ Akalita Vi ❌ [P…" at bounding box center [1012, 94] width 275 height 29
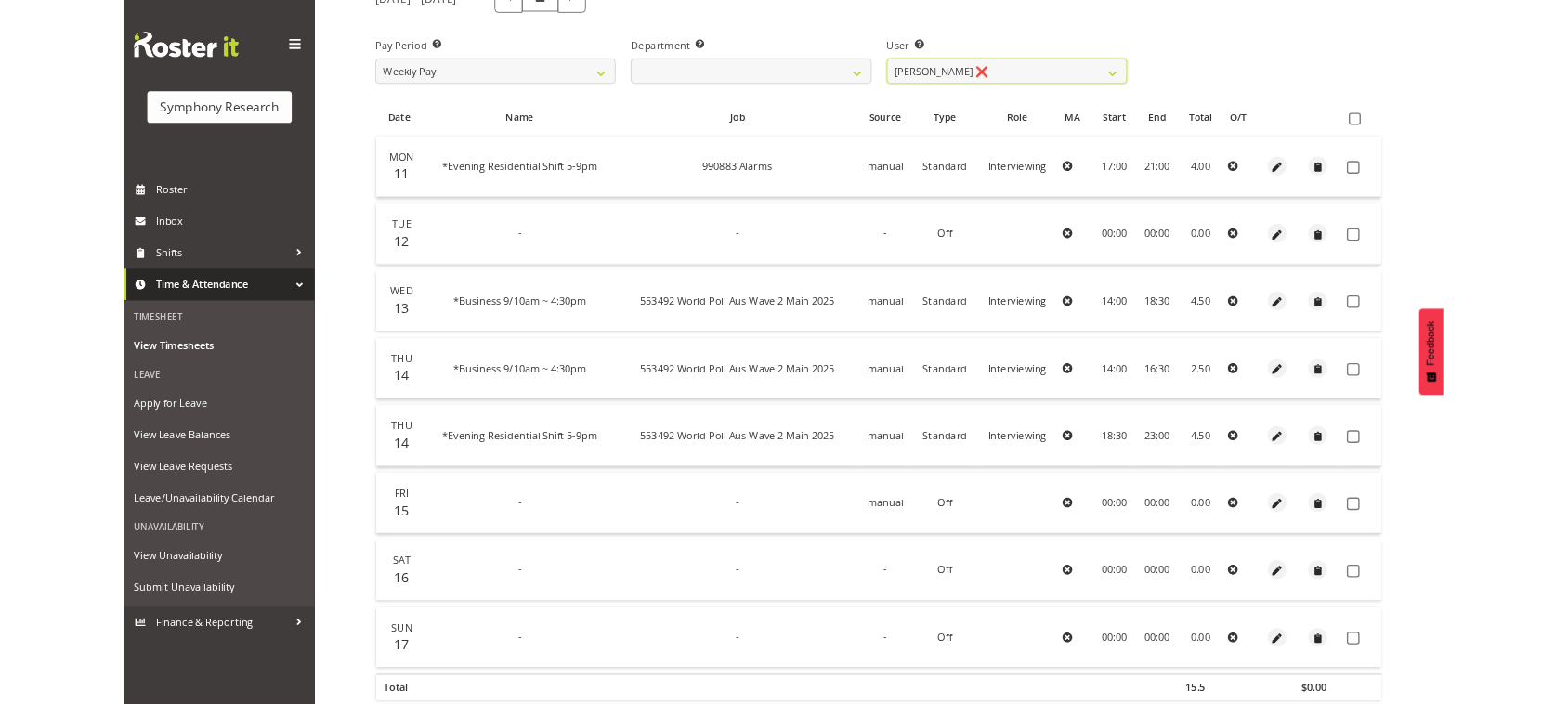
scroll to position [363, 0]
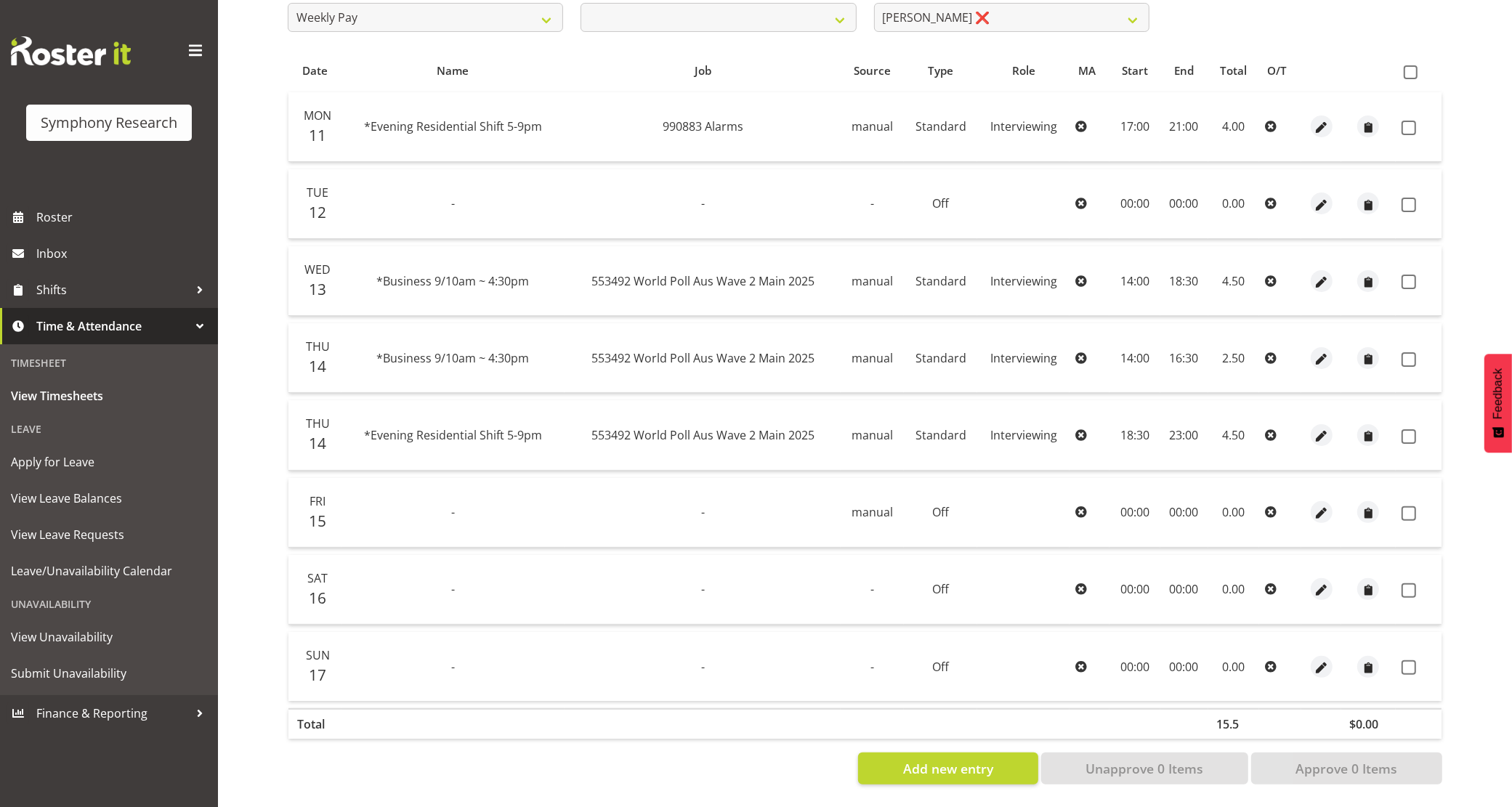
click at [227, 492] on div "Timesheets View Timesheets Summary [DATE] - [DATE] Pay Period Select which pay …" at bounding box center [865, 288] width 1294 height 1037
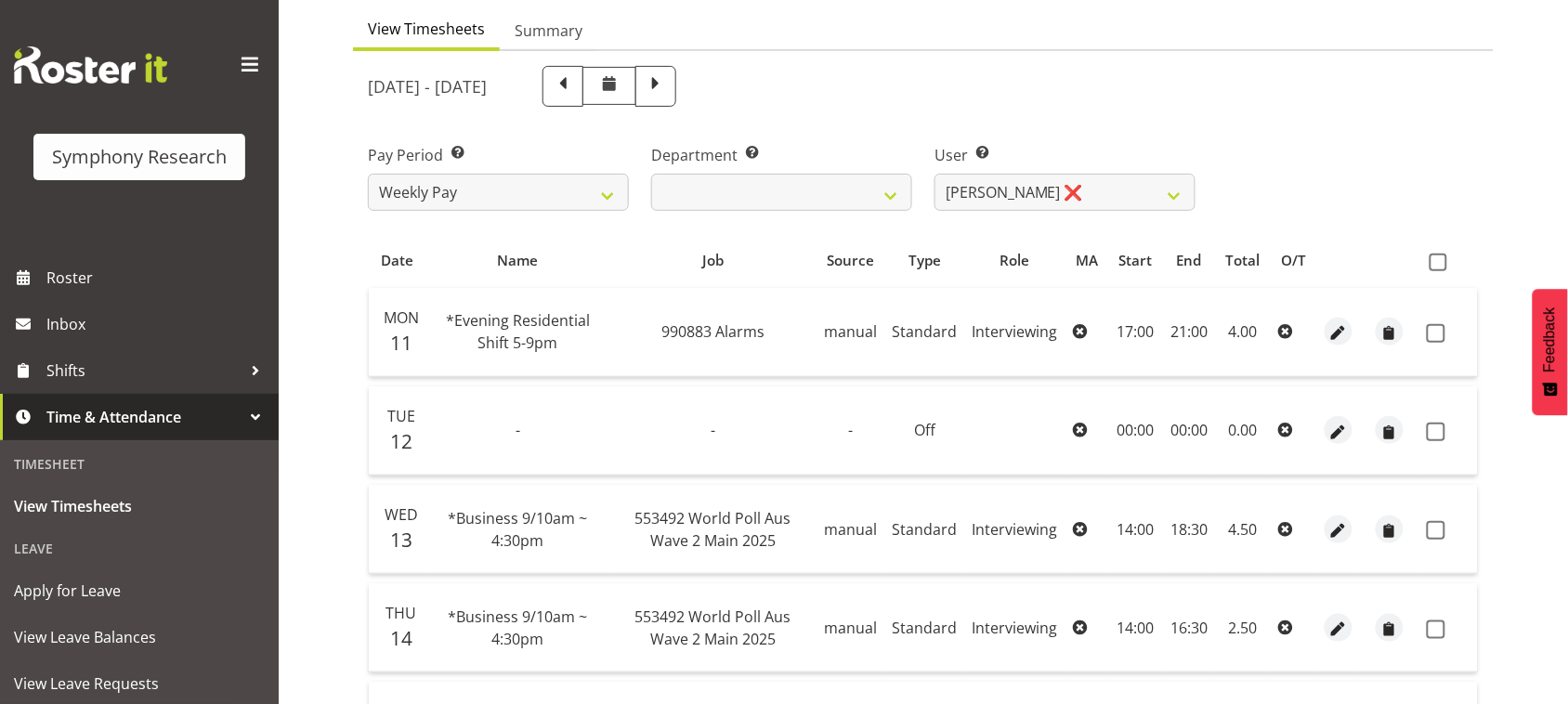
scroll to position [0, 0]
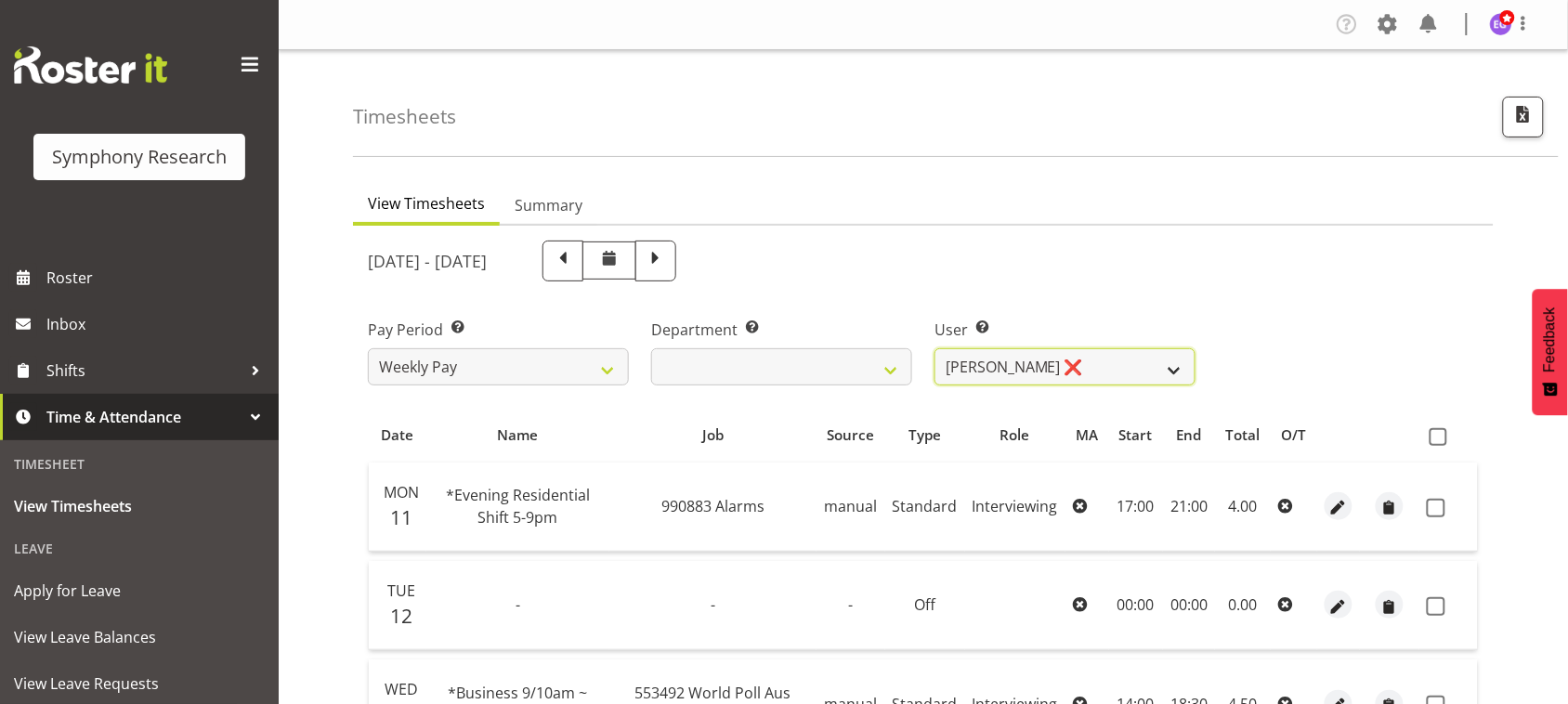
drag, startPoint x: 1026, startPoint y: 358, endPoint x: 1036, endPoint y: 364, distance: 11.7
click at [1026, 358] on select "[PERSON_NAME] ❌ [PERSON_NAME] ❌ [PERSON_NAME] ❌ [PERSON_NAME] ❌ Akalita Vi ❌ [P…" at bounding box center [1065, 366] width 261 height 38
click at [934, 348] on select "[PERSON_NAME] ❌ [PERSON_NAME] ❌ [PERSON_NAME] ❌ [PERSON_NAME] ❌ Akalita Vi ❌ [P…" at bounding box center [1065, 366] width 261 height 38
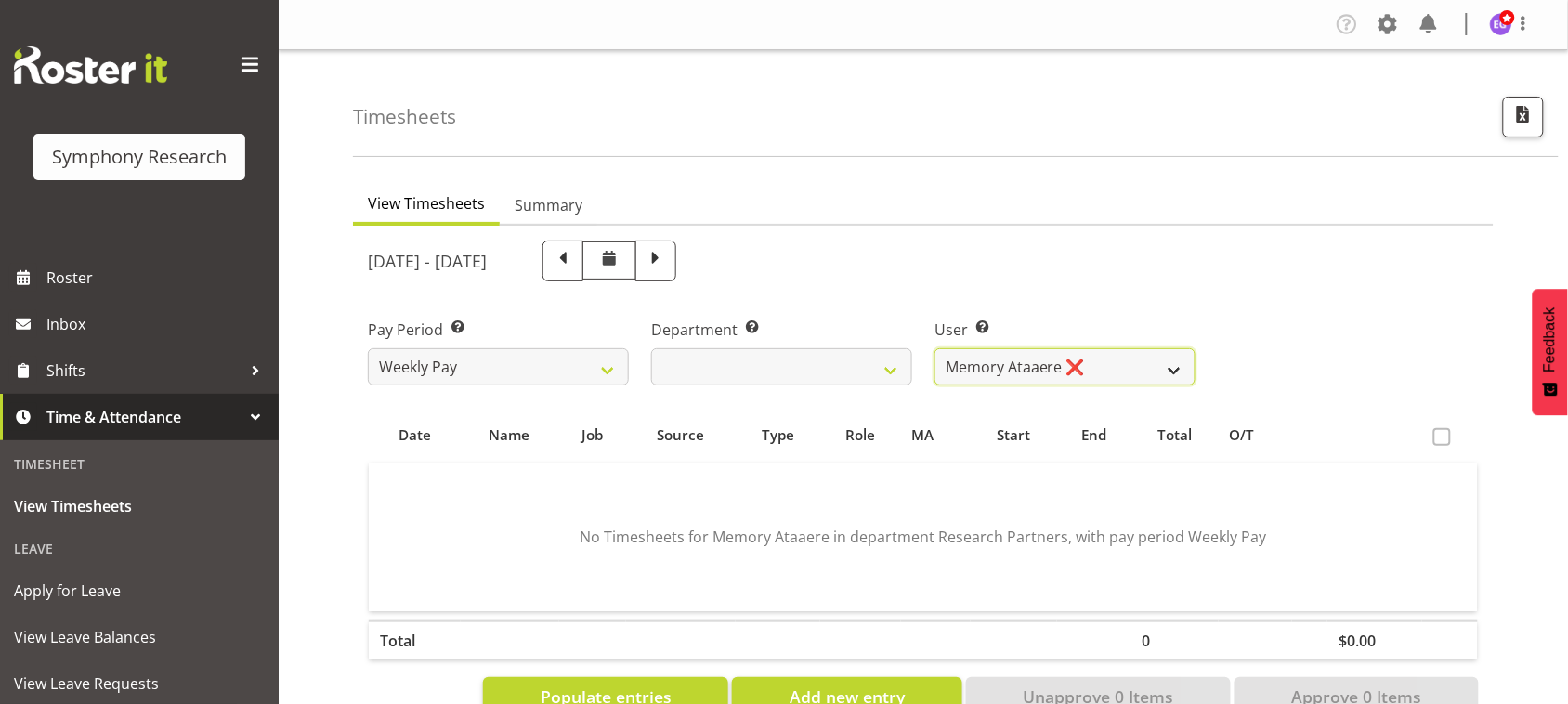
click at [1189, 366] on select "[PERSON_NAME] ❌ [PERSON_NAME] ❌ [PERSON_NAME] ❌ [PERSON_NAME] ❌ Akalita Vi ❌ [P…" at bounding box center [1065, 366] width 261 height 38
click at [934, 348] on select "[PERSON_NAME] ❌ [PERSON_NAME] ❌ [PERSON_NAME] ❌ [PERSON_NAME] ❌ Akalita Vi ❌ [P…" at bounding box center [1065, 366] width 261 height 38
click at [1131, 365] on select "[PERSON_NAME] ❌ [PERSON_NAME] ❌ [PERSON_NAME] ❌ [PERSON_NAME] ❌ Akalita Vi ❌ [P…" at bounding box center [1065, 366] width 261 height 38
click at [934, 348] on select "[PERSON_NAME] ❌ [PERSON_NAME] ❌ [PERSON_NAME] ❌ [PERSON_NAME] ❌ Akalita Vi ❌ [P…" at bounding box center [1065, 366] width 261 height 38
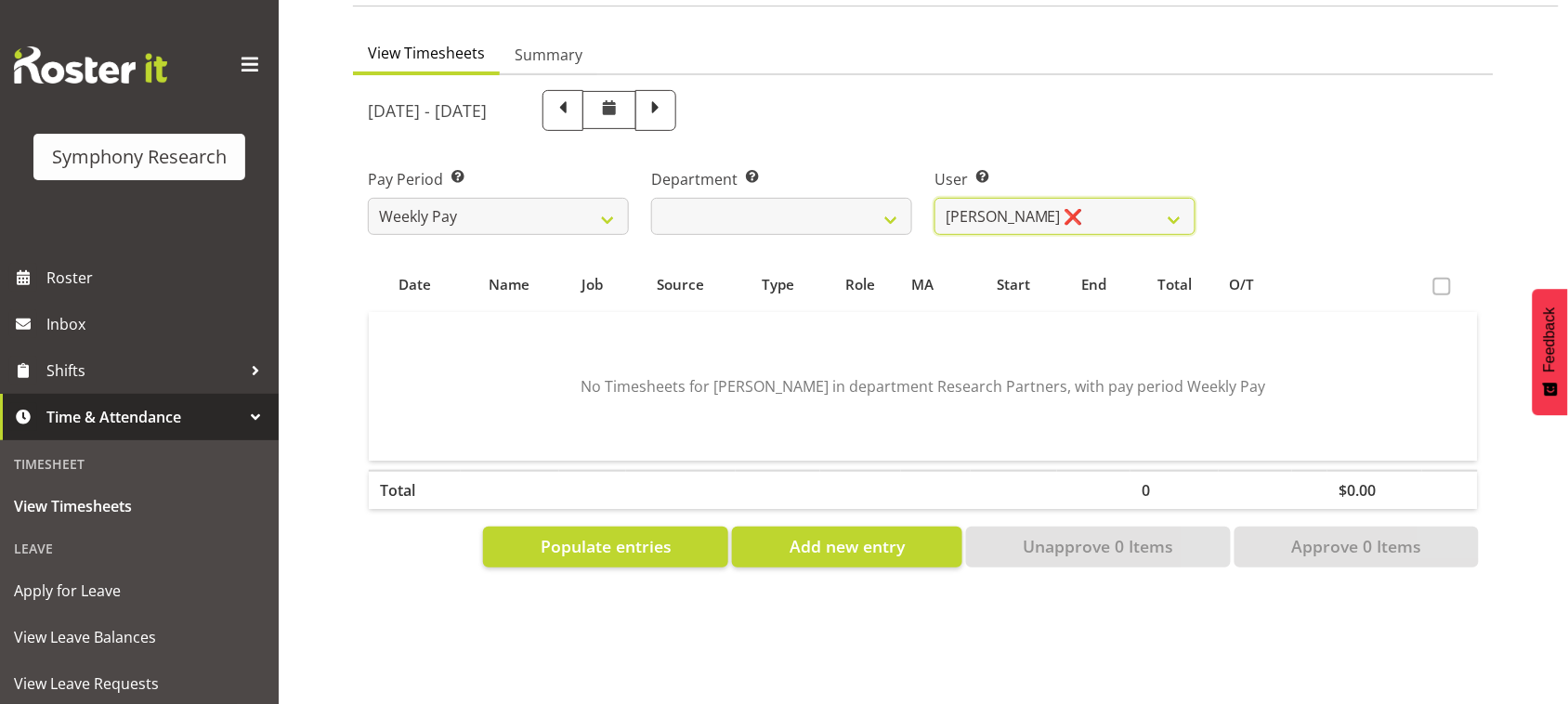
scroll to position [112, 0]
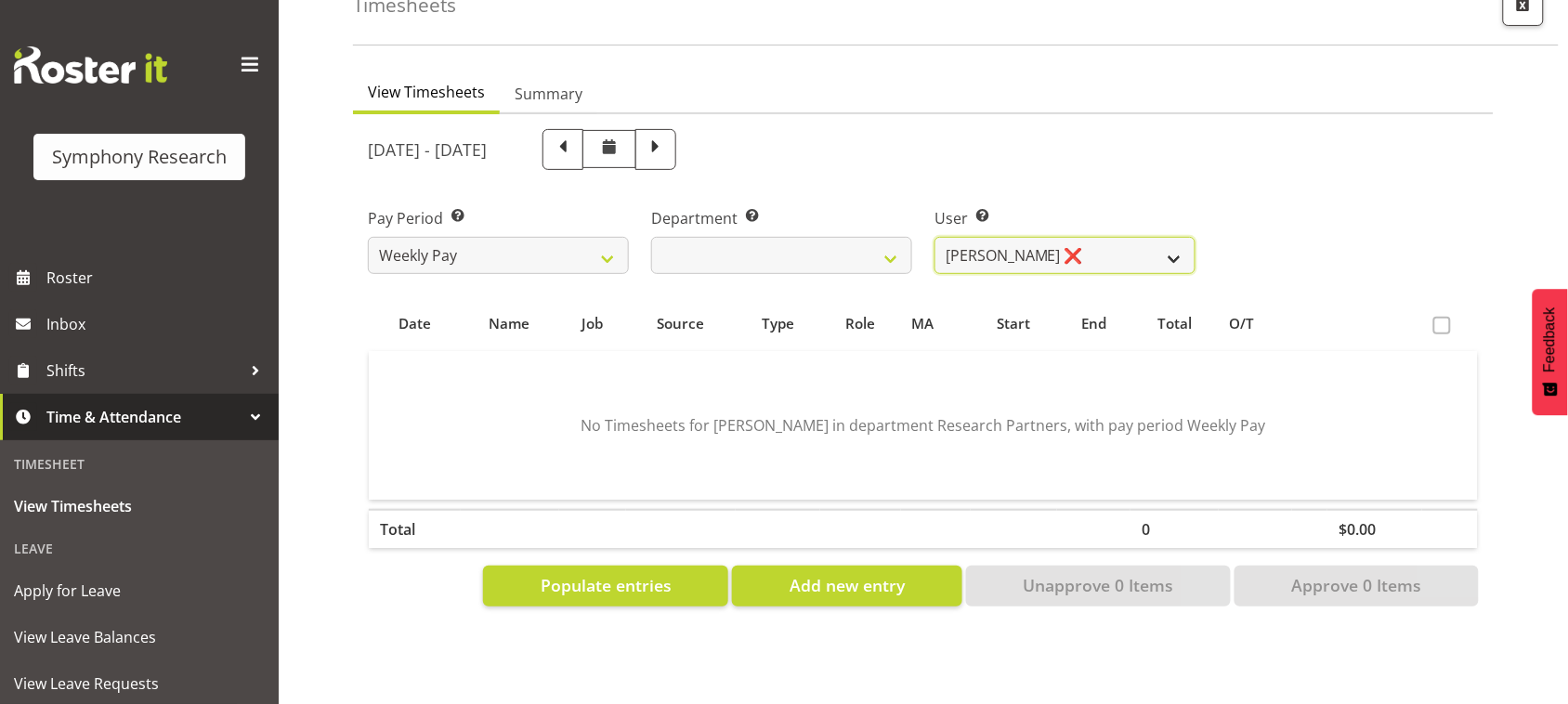
click at [1123, 248] on select "[PERSON_NAME] ❌ [PERSON_NAME] ❌ [PERSON_NAME] ❌ [PERSON_NAME] ❌ Akalita Vi ❌ [P…" at bounding box center [1065, 256] width 261 height 38
click at [934, 237] on select "[PERSON_NAME] ❌ [PERSON_NAME] ❌ [PERSON_NAME] ❌ [PERSON_NAME] ❌ Akalita Vi ❌ [P…" at bounding box center [1065, 256] width 261 height 38
click at [1072, 252] on select "[PERSON_NAME] ❌ [PERSON_NAME] ❌ [PERSON_NAME] ❌ [PERSON_NAME] ❌ Akalita Vi ❌ [P…" at bounding box center [1065, 256] width 261 height 38
click at [934, 237] on select "[PERSON_NAME] ❌ [PERSON_NAME] ❌ [PERSON_NAME] ❌ [PERSON_NAME] ❌ Akalita Vi ❌ [P…" at bounding box center [1065, 256] width 261 height 38
click at [1064, 260] on select "[PERSON_NAME] ❌ [PERSON_NAME] ❌ [PERSON_NAME] ❌ [PERSON_NAME] ❌ Akalita Vi ❌ [P…" at bounding box center [1065, 256] width 261 height 38
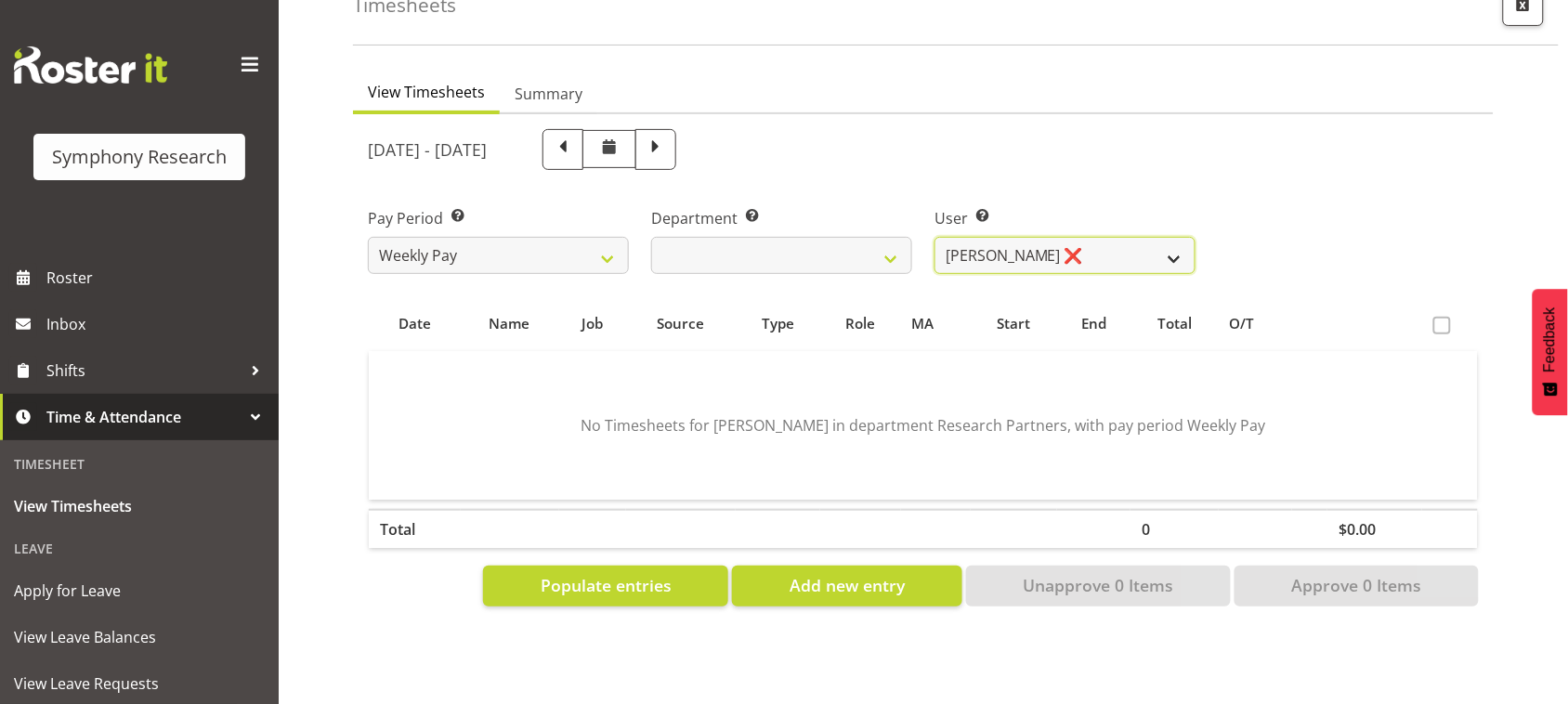
click at [1131, 261] on select "[PERSON_NAME] ❌ [PERSON_NAME] ❌ [PERSON_NAME] ❌ [PERSON_NAME] ❌ Akalita Vi ❌ [P…" at bounding box center [1065, 256] width 261 height 38
click at [934, 237] on select "[PERSON_NAME] ❌ [PERSON_NAME] ❌ [PERSON_NAME] ❌ [PERSON_NAME] ❌ Akalita Vi ❌ [P…" at bounding box center [1065, 256] width 261 height 38
click at [1110, 254] on select "[PERSON_NAME] ❌ [PERSON_NAME] ❌ [PERSON_NAME] ❌ [PERSON_NAME] ❌ Akalita Vi ❌ [P…" at bounding box center [1065, 256] width 261 height 38
click at [934, 237] on select "[PERSON_NAME] ❌ [PERSON_NAME] ❌ [PERSON_NAME] ❌ [PERSON_NAME] ❌ Akalita Vi ❌ [P…" at bounding box center [1065, 256] width 261 height 38
click at [1095, 243] on select "[PERSON_NAME] ❌ [PERSON_NAME] ❌ [PERSON_NAME] ❌ [PERSON_NAME] ❌ Akalita Vi ❌ [P…" at bounding box center [1065, 256] width 261 height 38
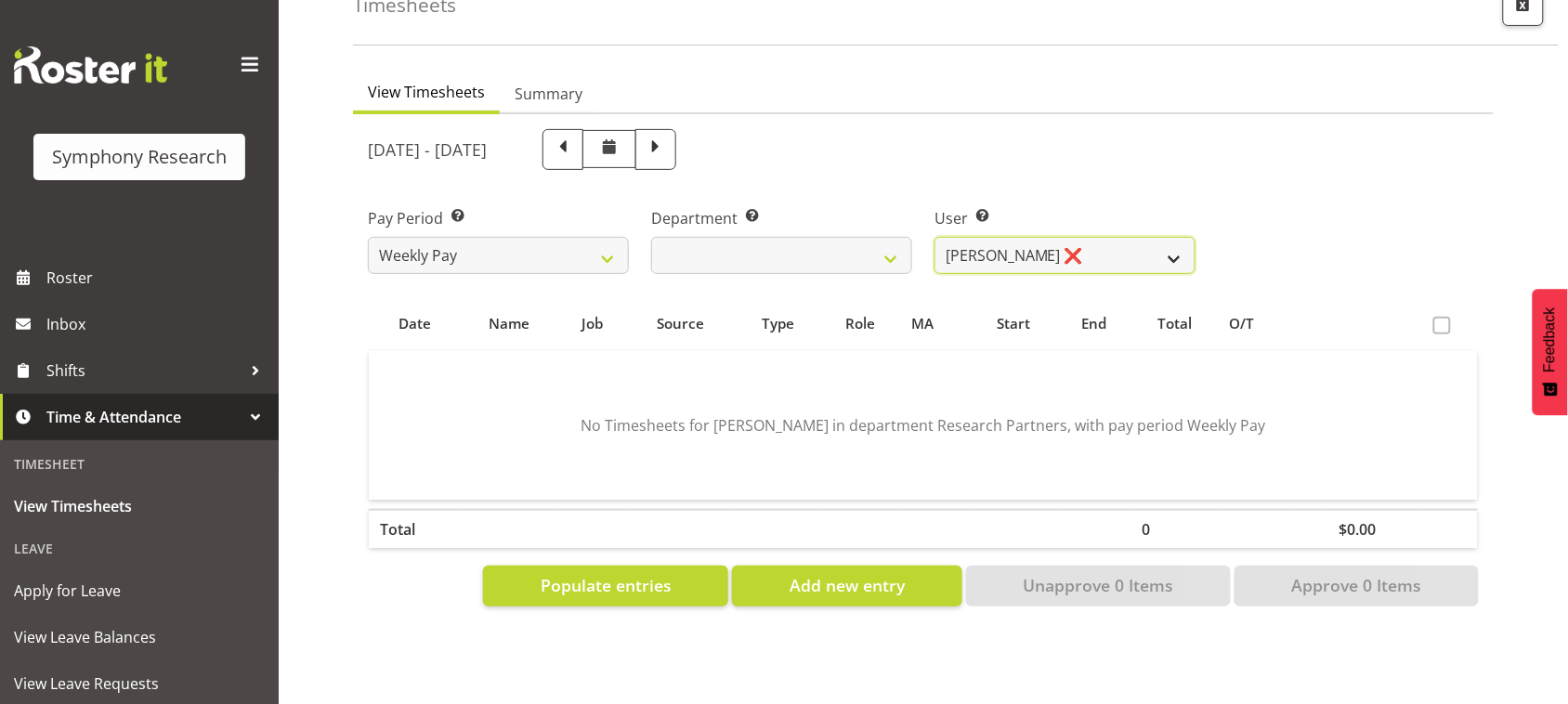
click at [934, 237] on select "[PERSON_NAME] ❌ [PERSON_NAME] ❌ [PERSON_NAME] ❌ [PERSON_NAME] ❌ Akalita Vi ❌ [P…" at bounding box center [1065, 256] width 261 height 38
click at [1079, 251] on select "[PERSON_NAME] ❌ [PERSON_NAME] ❌ [PERSON_NAME] ❌ [PERSON_NAME] ❌ Akalita Vi ❌ [P…" at bounding box center [1065, 256] width 261 height 38
click at [934, 237] on select "[PERSON_NAME] ❌ [PERSON_NAME] ❌ [PERSON_NAME] ❌ [PERSON_NAME] ❌ Akalita Vi ❌ [P…" at bounding box center [1065, 256] width 261 height 38
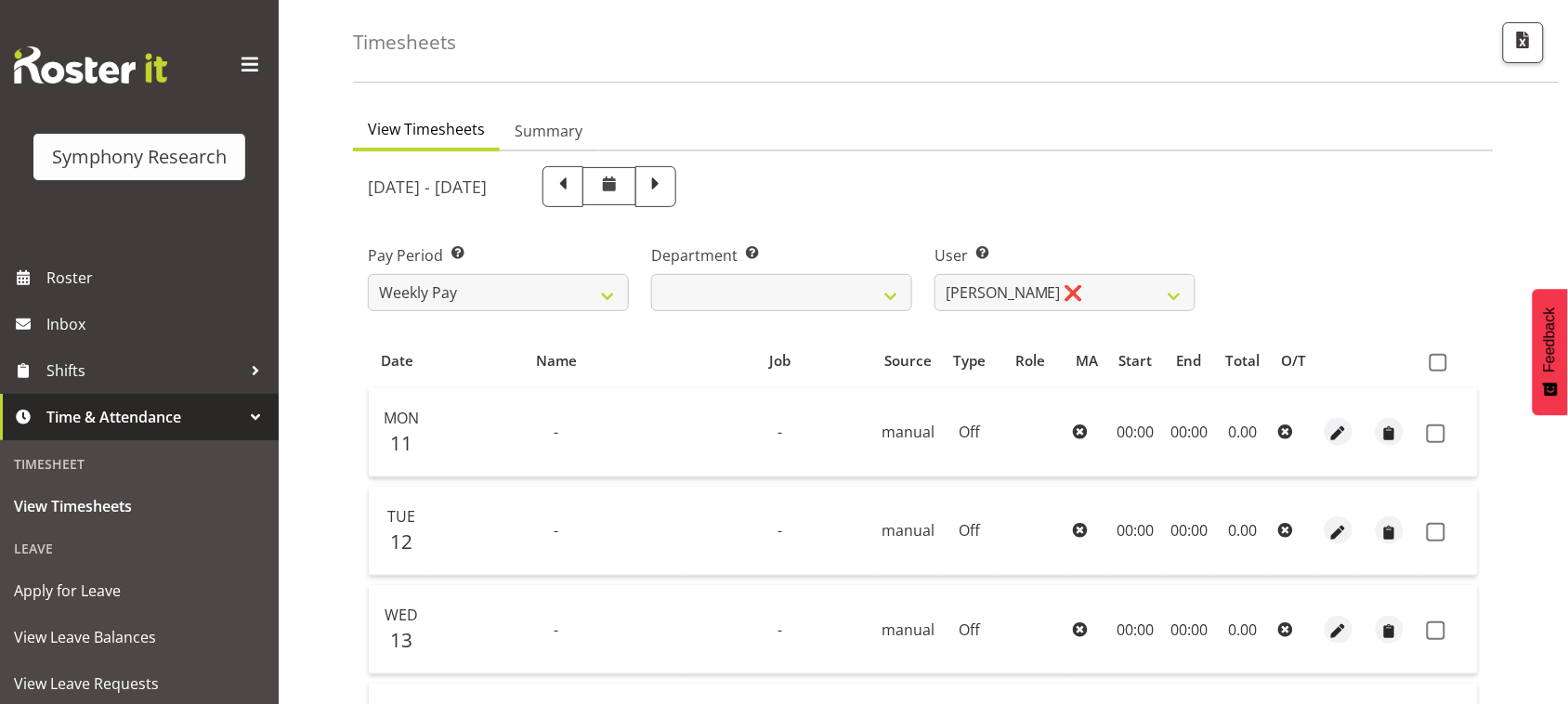
scroll to position [11, 0]
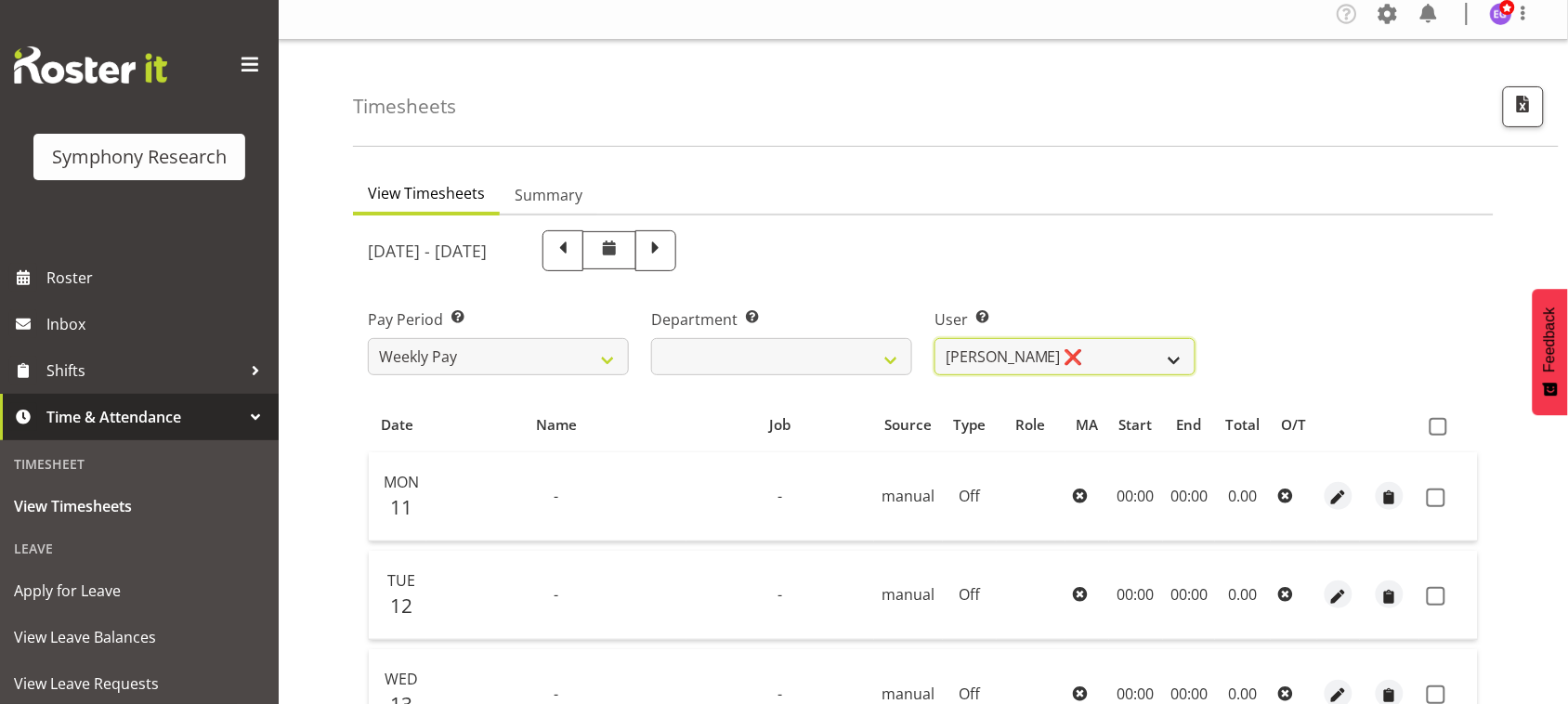
click at [1056, 341] on select "[PERSON_NAME] ❌ [PERSON_NAME] ❌ [PERSON_NAME] ❌ [PERSON_NAME] ❌ Akalita Vi ❌ [P…" at bounding box center [1065, 357] width 261 height 38
click at [1120, 364] on select "[PERSON_NAME] ❌ [PERSON_NAME] ❌ [PERSON_NAME] ❌ [PERSON_NAME] ❌ Akalita Vi ❌ [P…" at bounding box center [1065, 357] width 261 height 38
click at [934, 338] on select "[PERSON_NAME] ❌ [PERSON_NAME] ❌ [PERSON_NAME] ❌ [PERSON_NAME] ❌ Akalita Vi ❌ [P…" at bounding box center [1065, 357] width 261 height 38
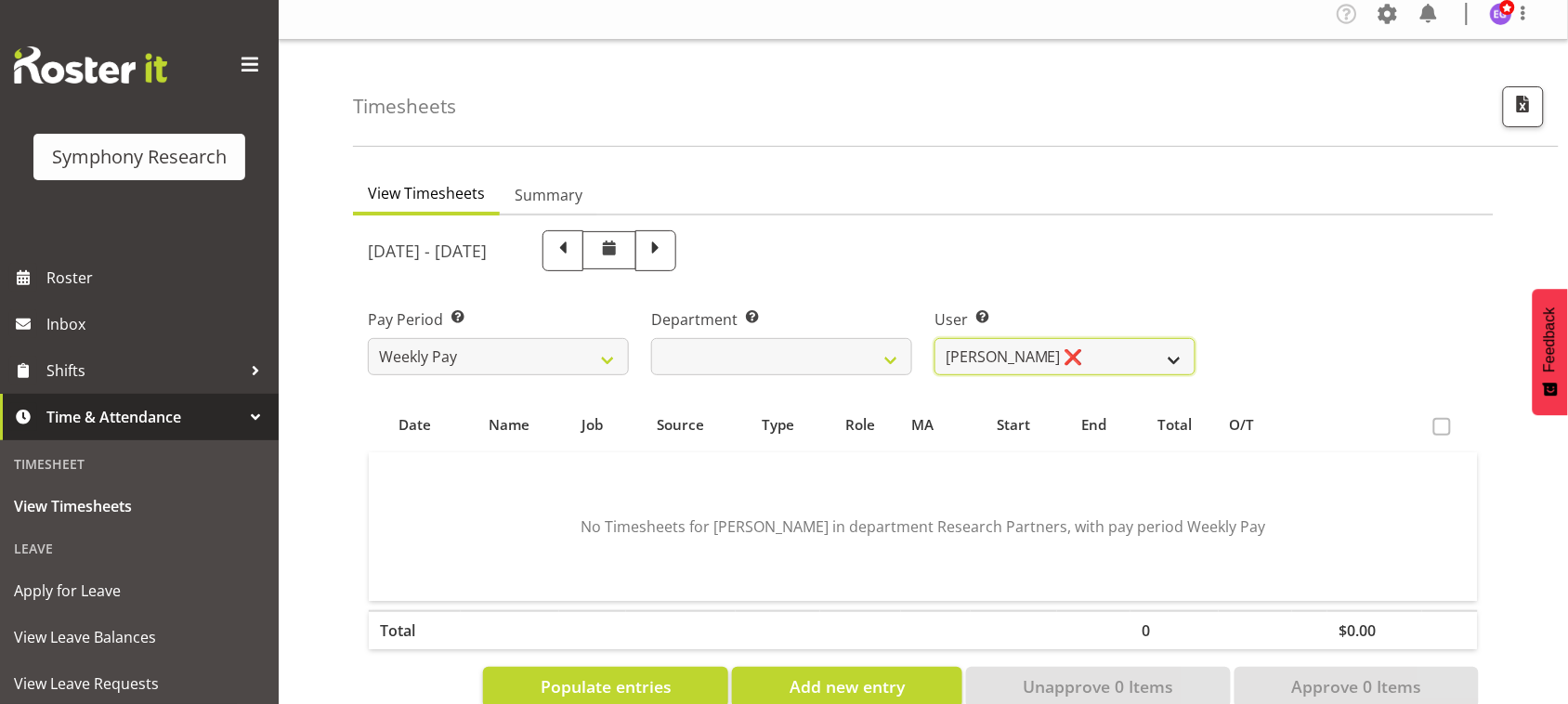
click at [1116, 358] on select "[PERSON_NAME] ❌ [PERSON_NAME] ❌ [PERSON_NAME] ❌ [PERSON_NAME] ❌ Akalita Vi ❌ [P…" at bounding box center [1065, 357] width 261 height 38
select select "6900"
click at [934, 338] on select "[PERSON_NAME] ❌ [PERSON_NAME] ❌ [PERSON_NAME] ❌ [PERSON_NAME] ❌ Akalita Vi ❌ [P…" at bounding box center [1065, 357] width 261 height 38
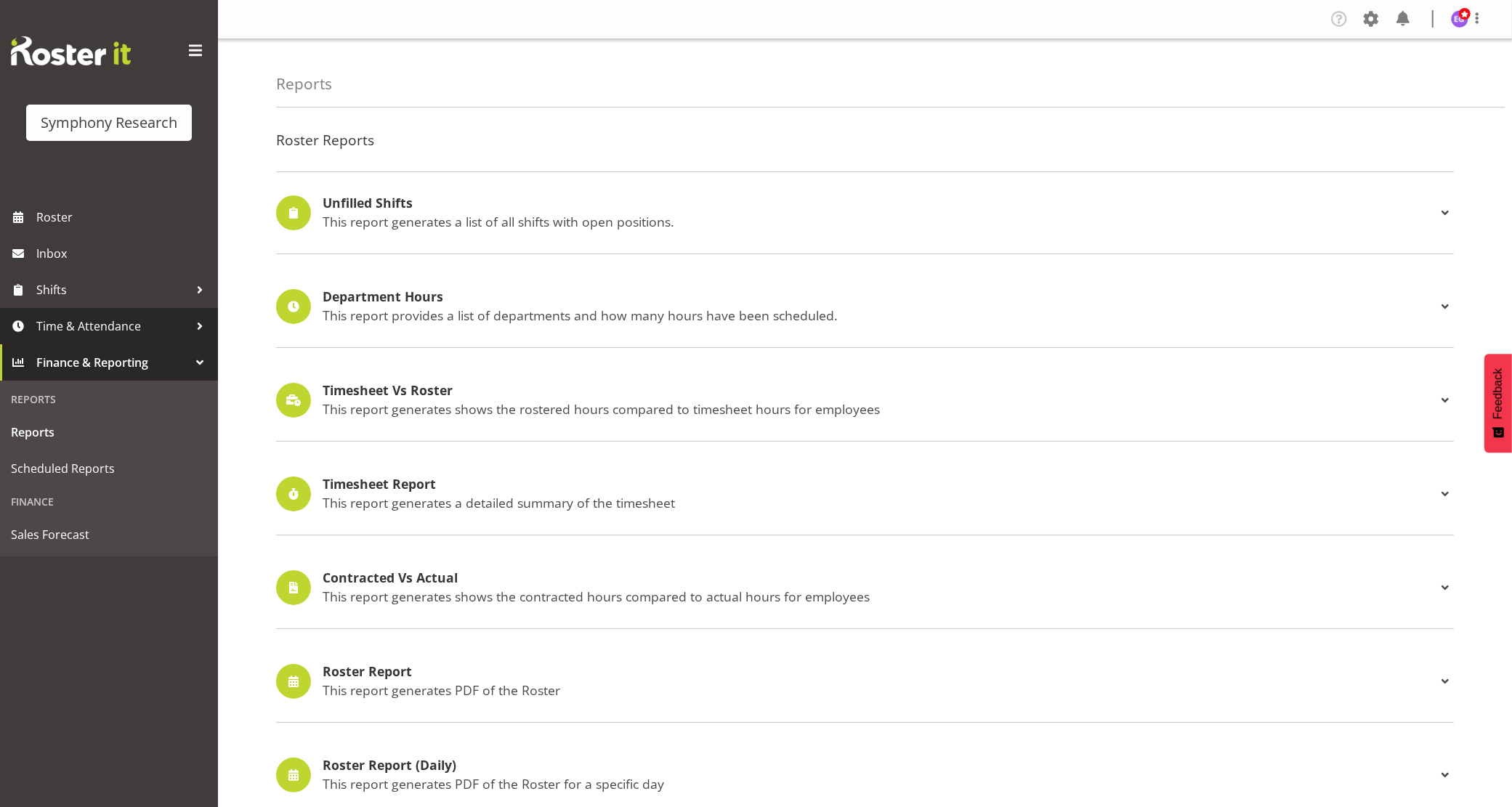
click at [88, 316] on span "Time & Attendance" at bounding box center [112, 326] width 152 height 22
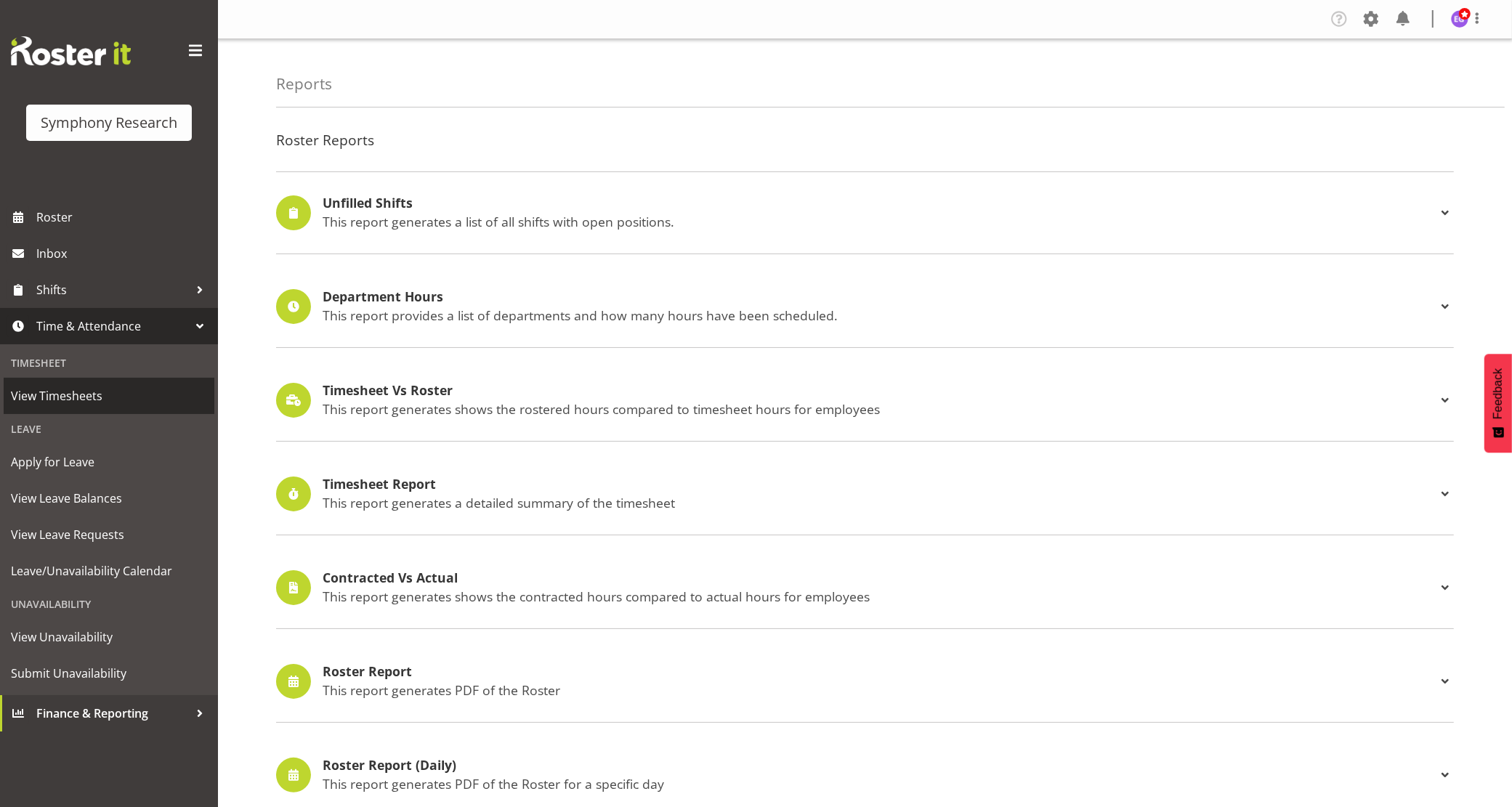
click at [68, 388] on span "View Timesheets" at bounding box center [109, 395] width 196 height 22
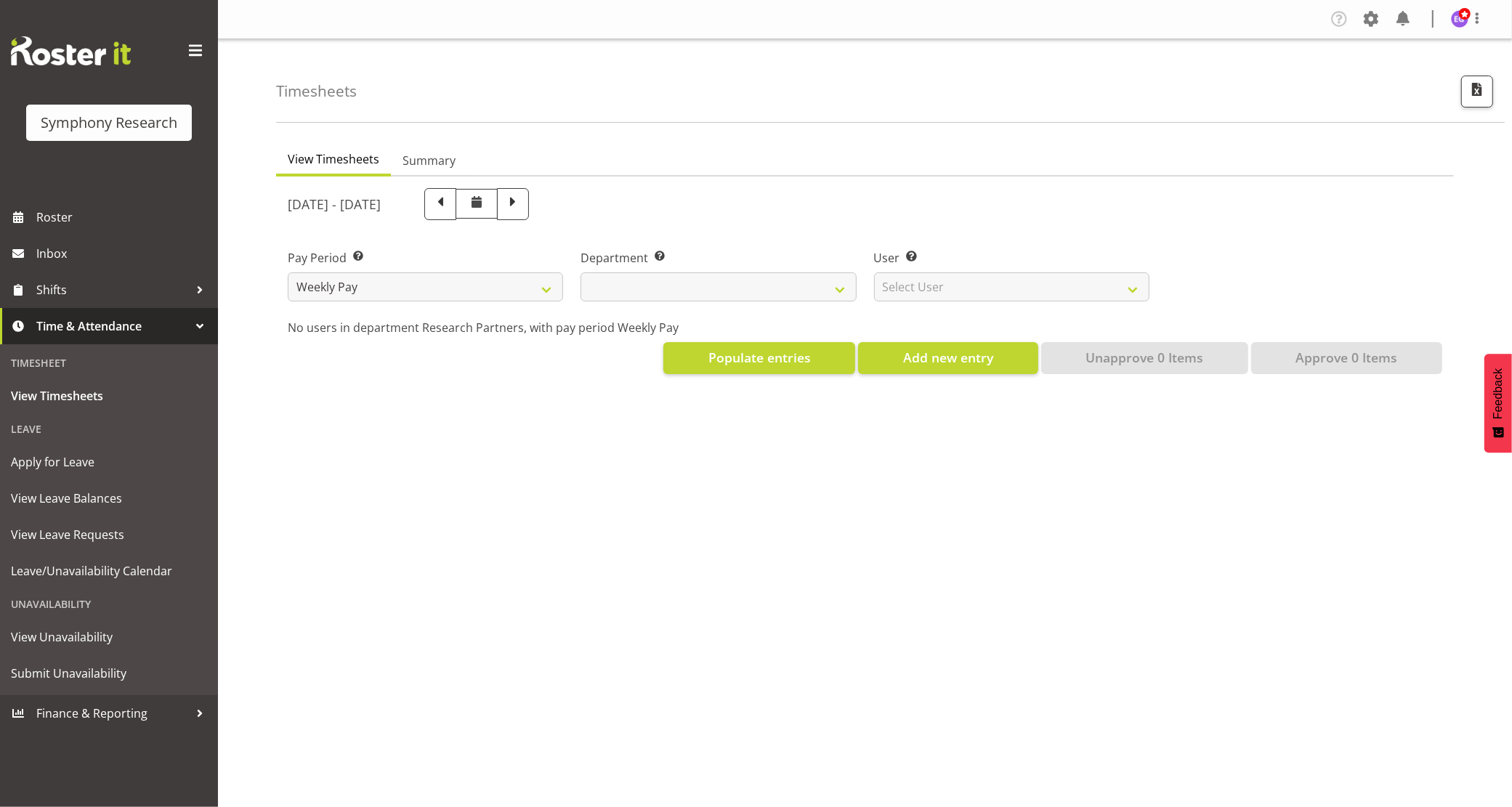
select select
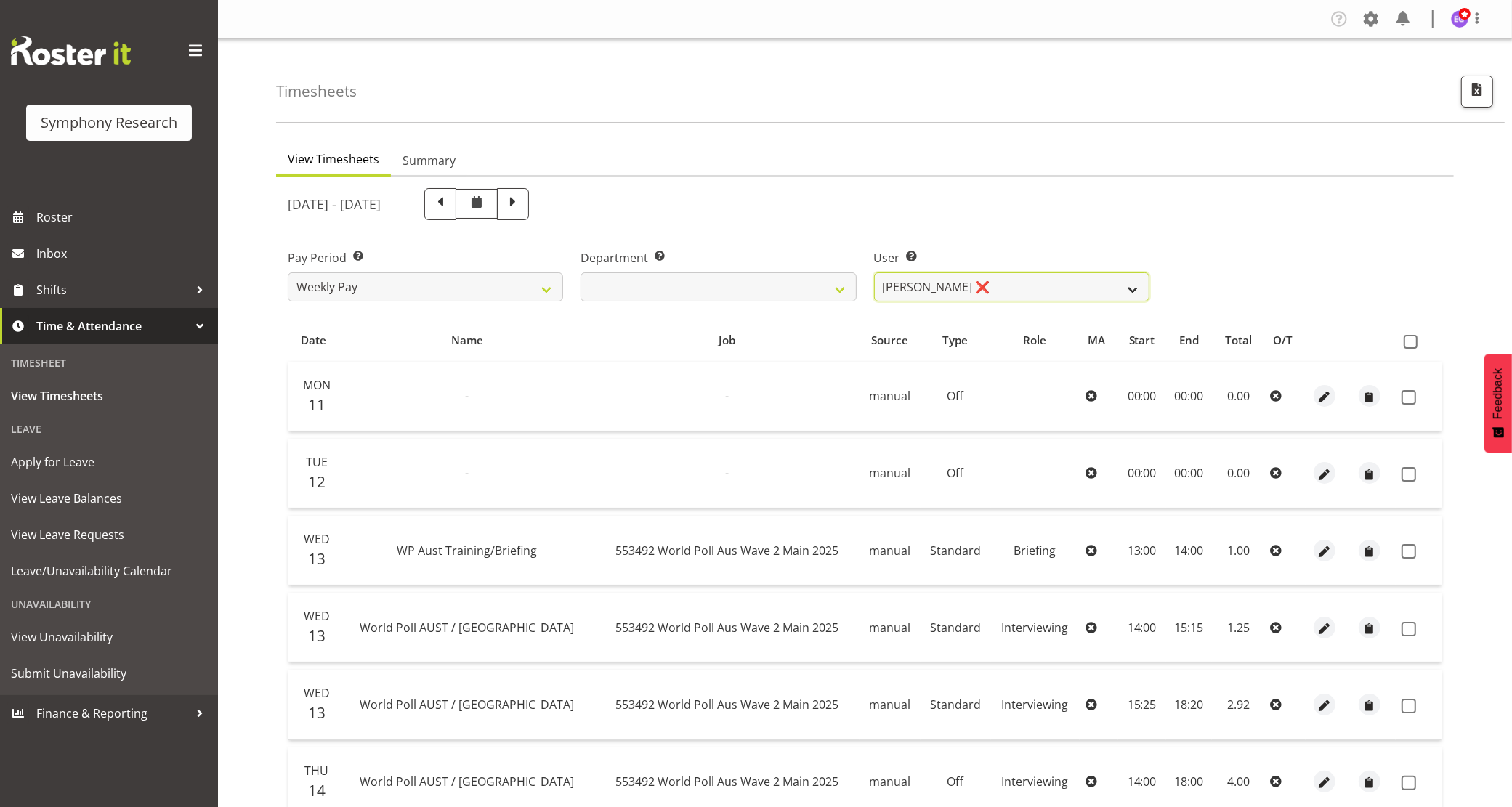
click at [994, 285] on select "[PERSON_NAME] ❌ [PERSON_NAME] ❌ [PERSON_NAME] ❌ [PERSON_NAME] ❌ Akalita Vi ❌ [P…" at bounding box center [1012, 287] width 275 height 29
click at [874, 272] on select "[PERSON_NAME] ❌ [PERSON_NAME] ❌ [PERSON_NAME] ❌ [PERSON_NAME] ❌ Akalita Vi ❌ [P…" at bounding box center [1012, 287] width 275 height 29
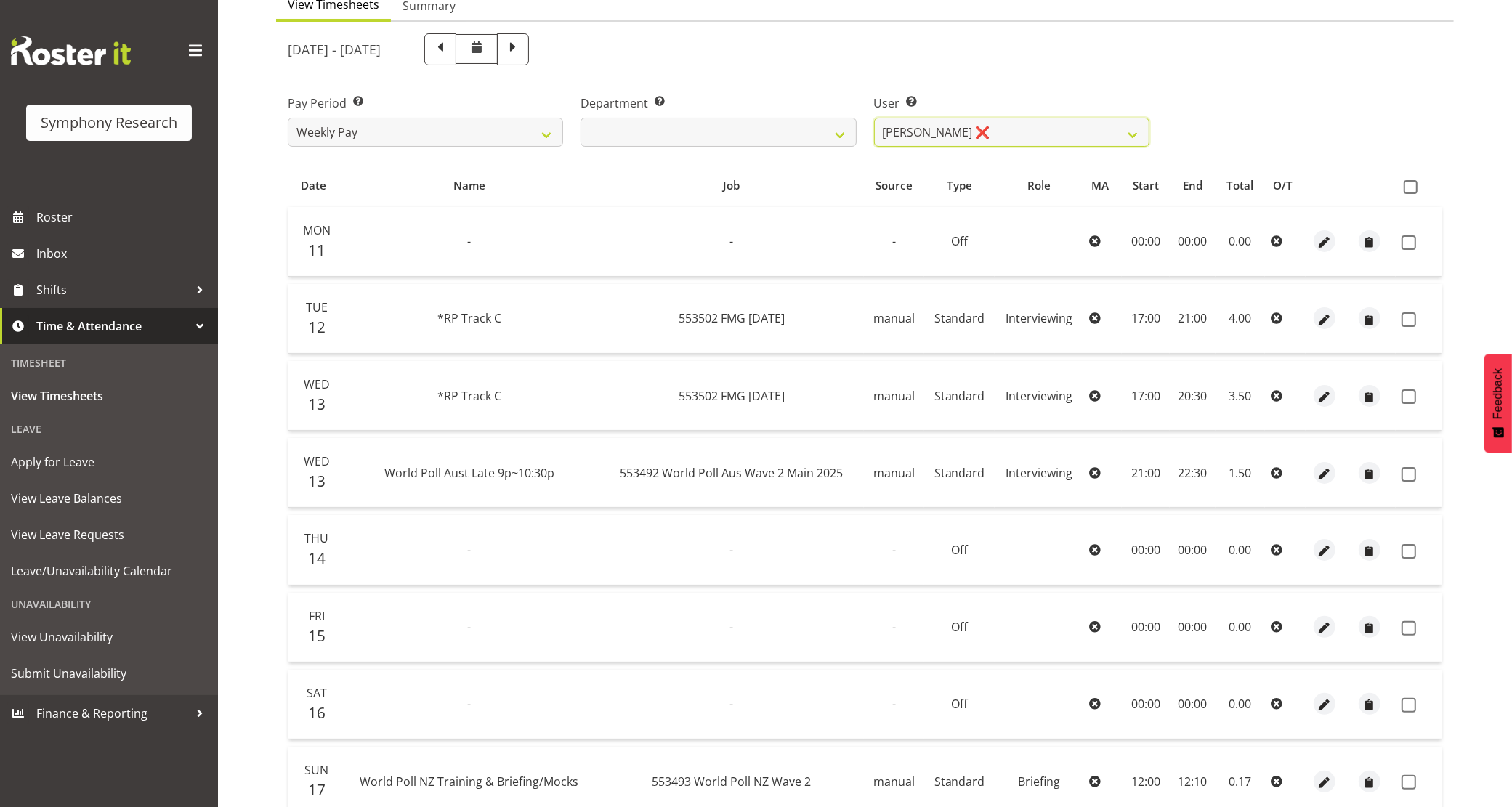
scroll to position [284, 0]
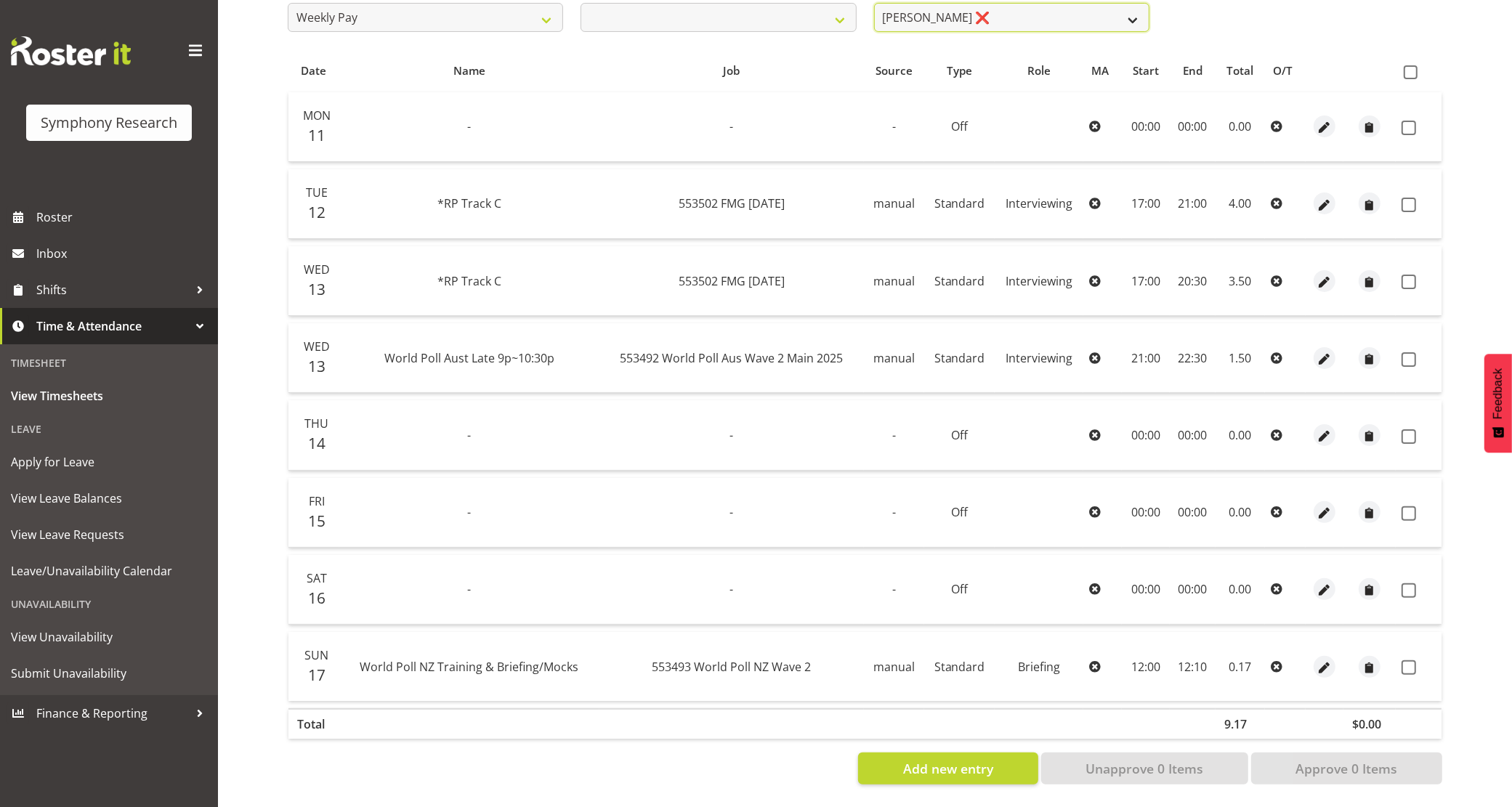
click at [970, 9] on select "[PERSON_NAME] ❌ [PERSON_NAME] ❌ [PERSON_NAME] ❌ [PERSON_NAME] ❌ Akalita Vi ❌ [P…" at bounding box center [1012, 17] width 275 height 29
click at [874, 3] on select "[PERSON_NAME] ❌ [PERSON_NAME] ❌ [PERSON_NAME] ❌ [PERSON_NAME] ❌ Akalita Vi ❌ [P…" at bounding box center [1012, 17] width 275 height 29
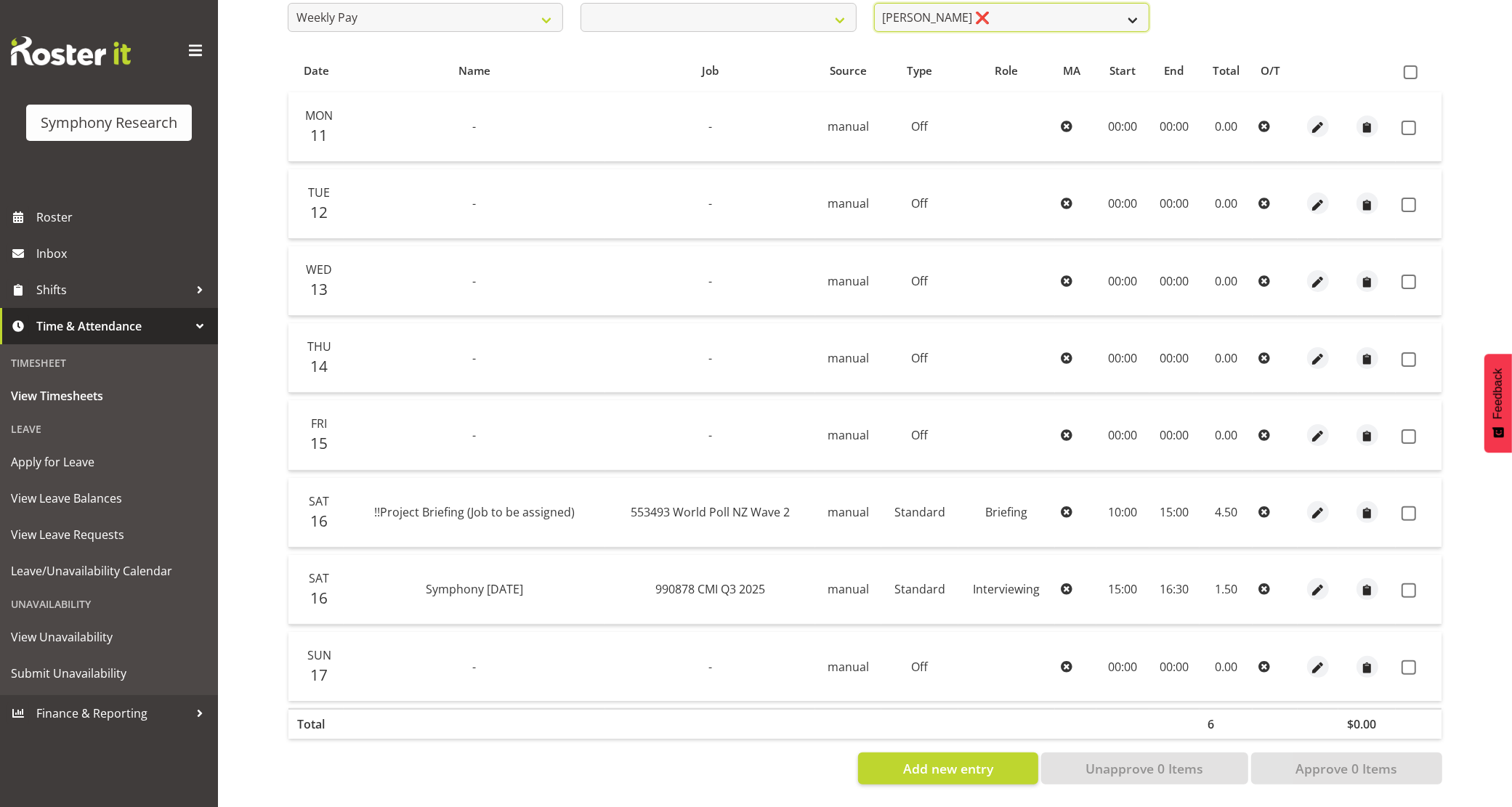
drag, startPoint x: 941, startPoint y: 6, endPoint x: 941, endPoint y: 15, distance: 9.0
click at [941, 6] on select "[PERSON_NAME] ❌ [PERSON_NAME] ❌ [PERSON_NAME] ❌ [PERSON_NAME] ❌ Akalita Vi ❌ [P…" at bounding box center [1012, 17] width 275 height 29
click at [874, 3] on select "[PERSON_NAME] ❌ [PERSON_NAME] ❌ [PERSON_NAME] ❌ [PERSON_NAME] ❌ Akalita Vi ❌ [P…" at bounding box center [1012, 17] width 275 height 29
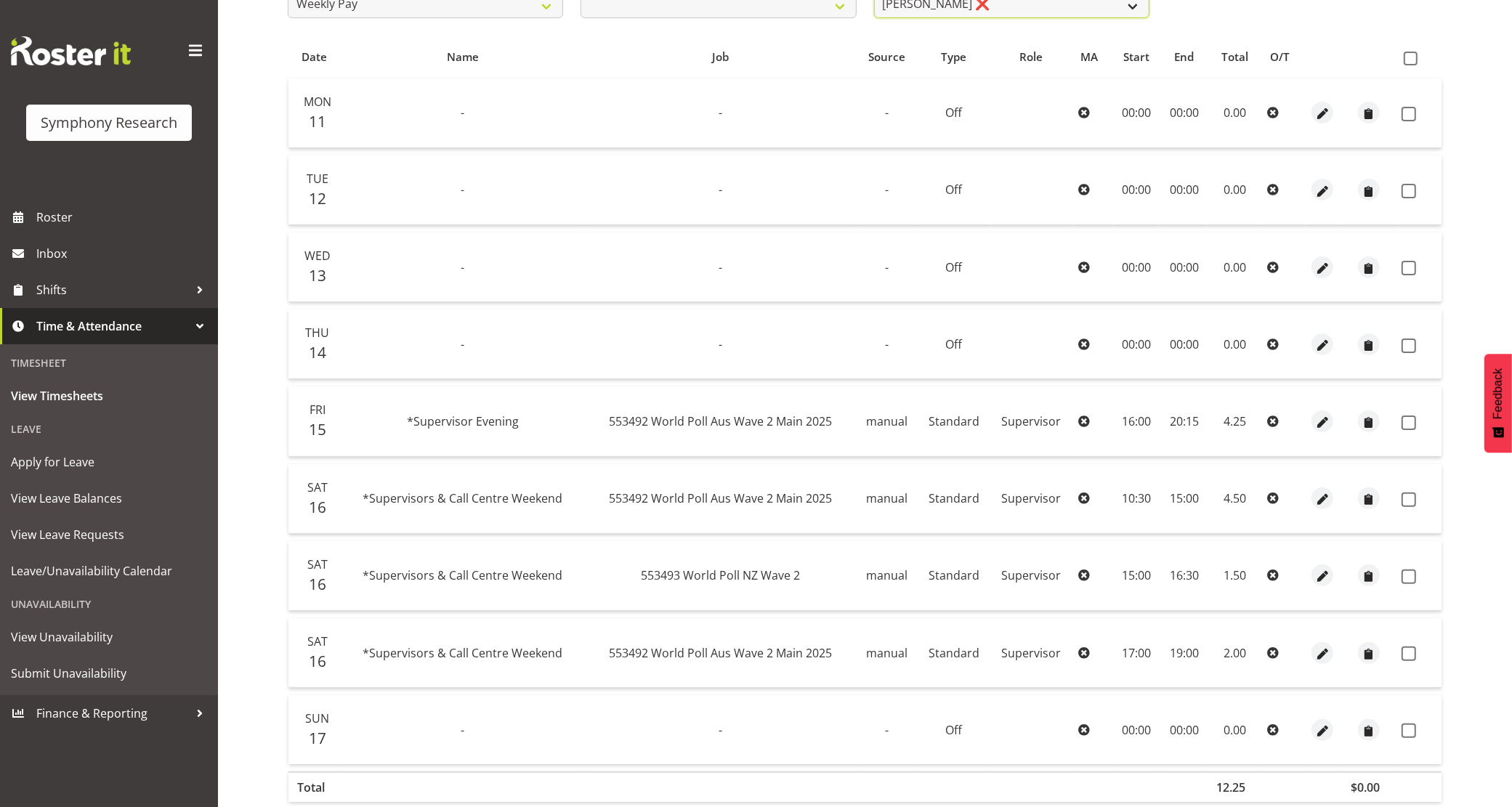
click at [1022, 10] on select "[PERSON_NAME] ❌ [PERSON_NAME] ❌ [PERSON_NAME] ❌ [PERSON_NAME] ❌ Akalita Vi ❌ [P…" at bounding box center [1012, 4] width 275 height 29
click at [874, 0] on select "[PERSON_NAME] ❌ [PERSON_NAME] ❌ [PERSON_NAME] ❌ [PERSON_NAME] ❌ Akalita Vi ❌ [P…" at bounding box center [1012, 4] width 275 height 29
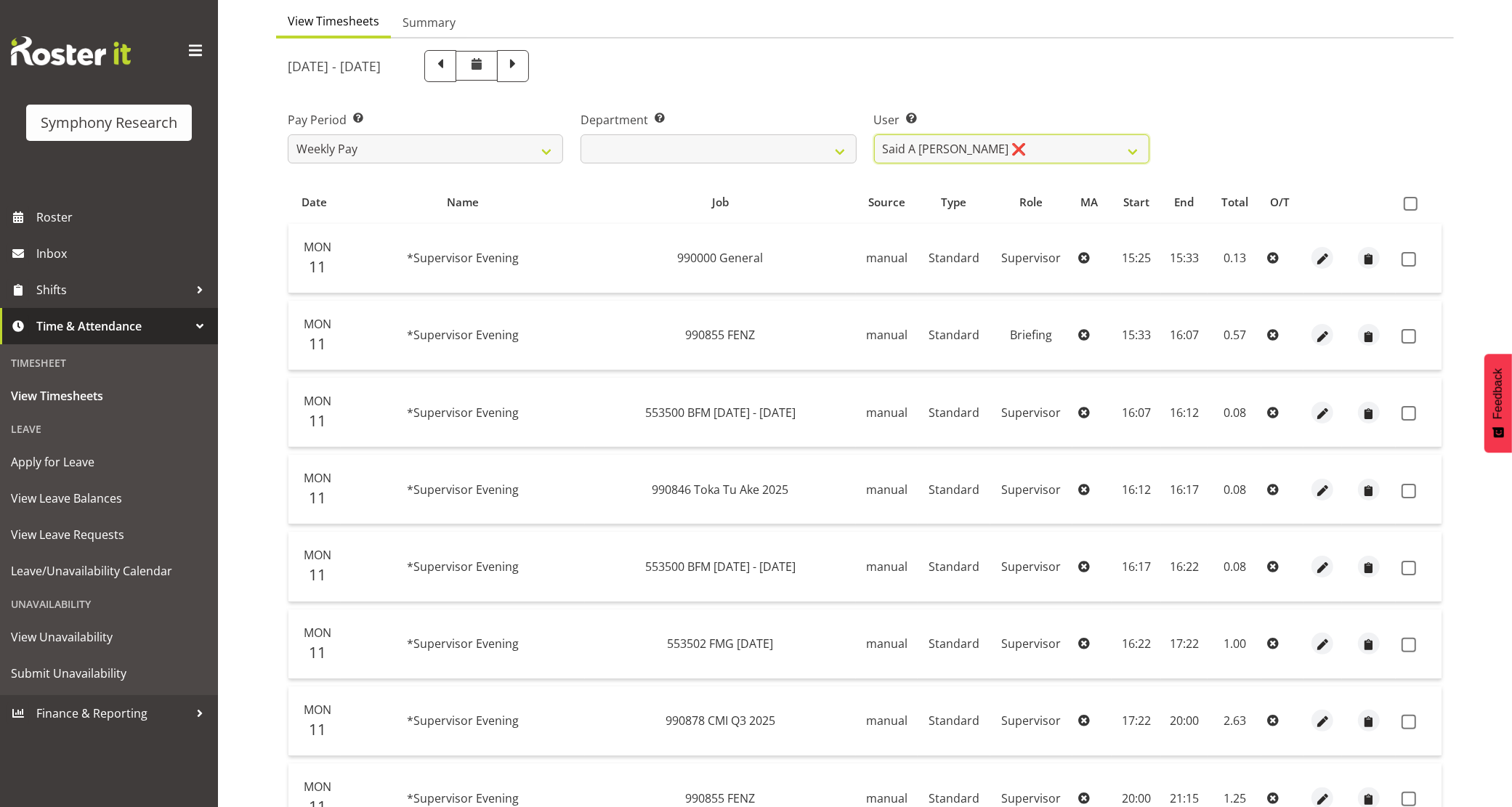
scroll to position [0, 0]
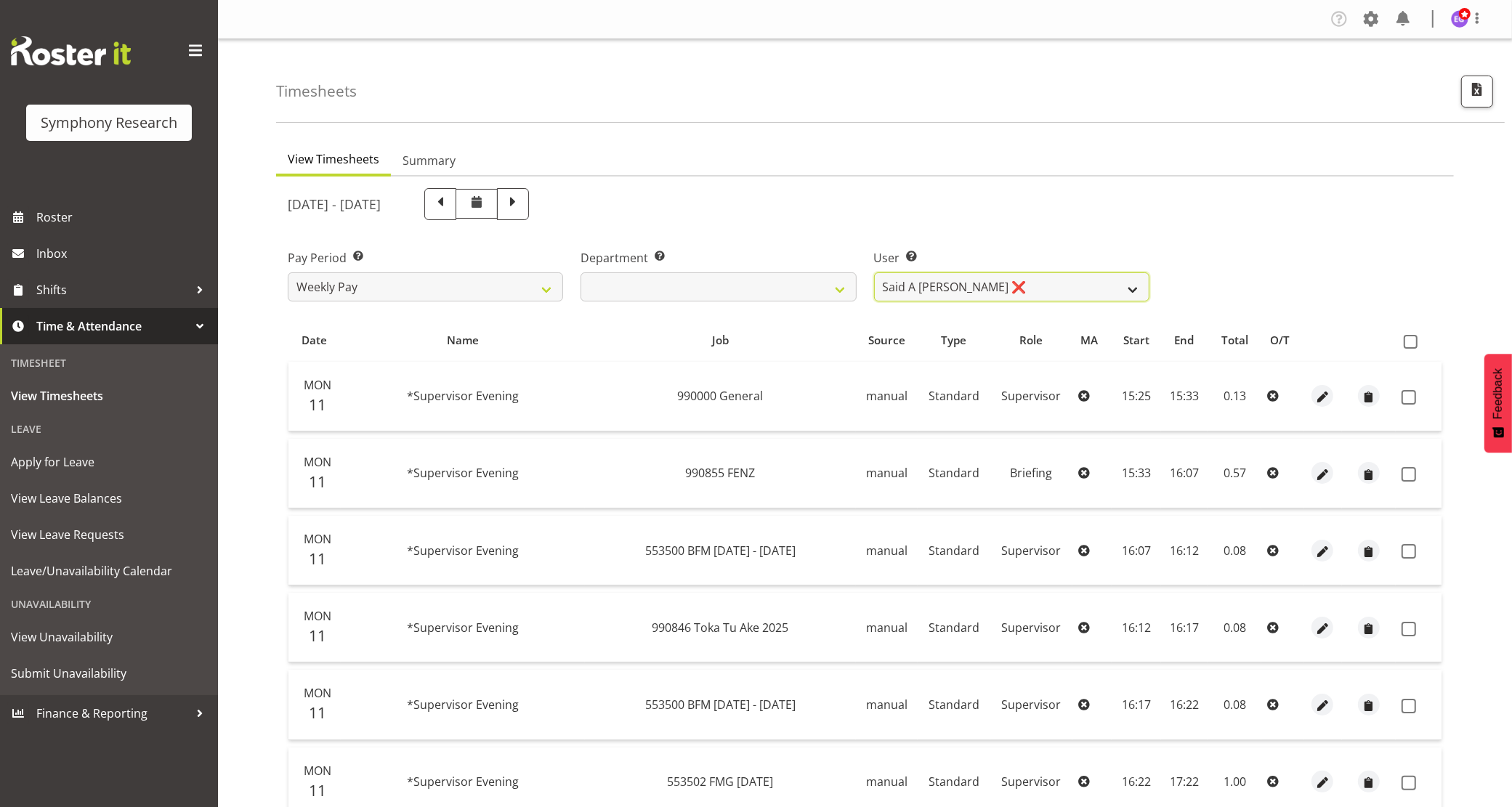
click at [977, 285] on select "[PERSON_NAME] ❌ [PERSON_NAME] ❌ [PERSON_NAME] ❌ [PERSON_NAME] ❌ Akalita Vi ❌ [P…" at bounding box center [1012, 287] width 275 height 29
click at [874, 272] on select "[PERSON_NAME] ❌ [PERSON_NAME] ❌ [PERSON_NAME] ❌ [PERSON_NAME] ❌ Akalita Vi ❌ [P…" at bounding box center [1012, 287] width 275 height 29
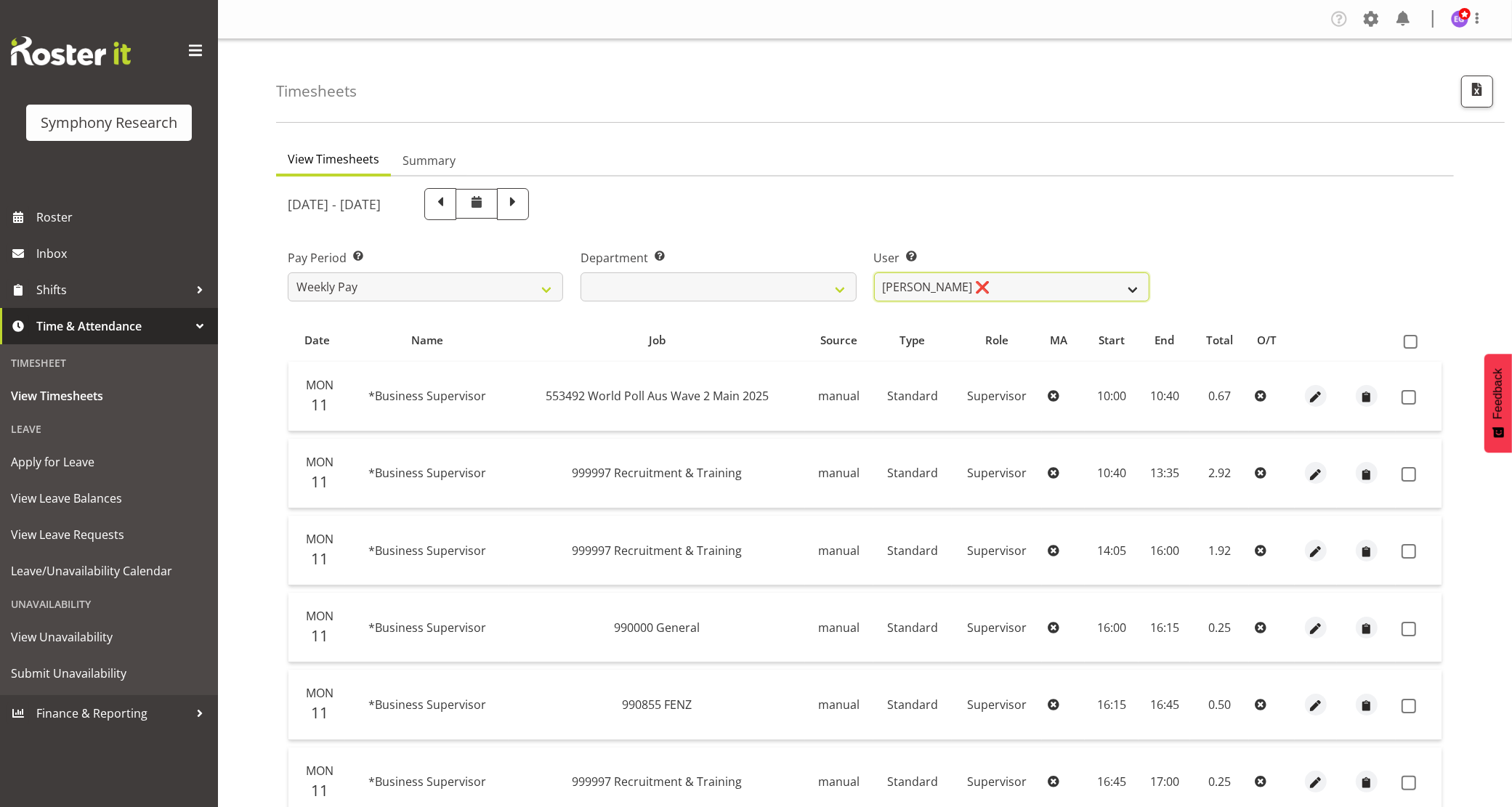
click at [1018, 281] on select "[PERSON_NAME] ❌ [PERSON_NAME] ❌ [PERSON_NAME] ❌ [PERSON_NAME] ❌ Akalita Vi ❌ [P…" at bounding box center [1012, 287] width 275 height 29
drag, startPoint x: 927, startPoint y: 284, endPoint x: 927, endPoint y: 298, distance: 14.0
click at [927, 284] on select "[PERSON_NAME] ❌ [PERSON_NAME] ❌ [PERSON_NAME] ❌ [PERSON_NAME] ❌ Akalita Vi ❌ [P…" at bounding box center [1012, 287] width 275 height 29
click at [874, 272] on select "[PERSON_NAME] ❌ [PERSON_NAME] ❌ [PERSON_NAME] ❌ [PERSON_NAME] ❌ Akalita Vi ❌ [P…" at bounding box center [1012, 287] width 275 height 29
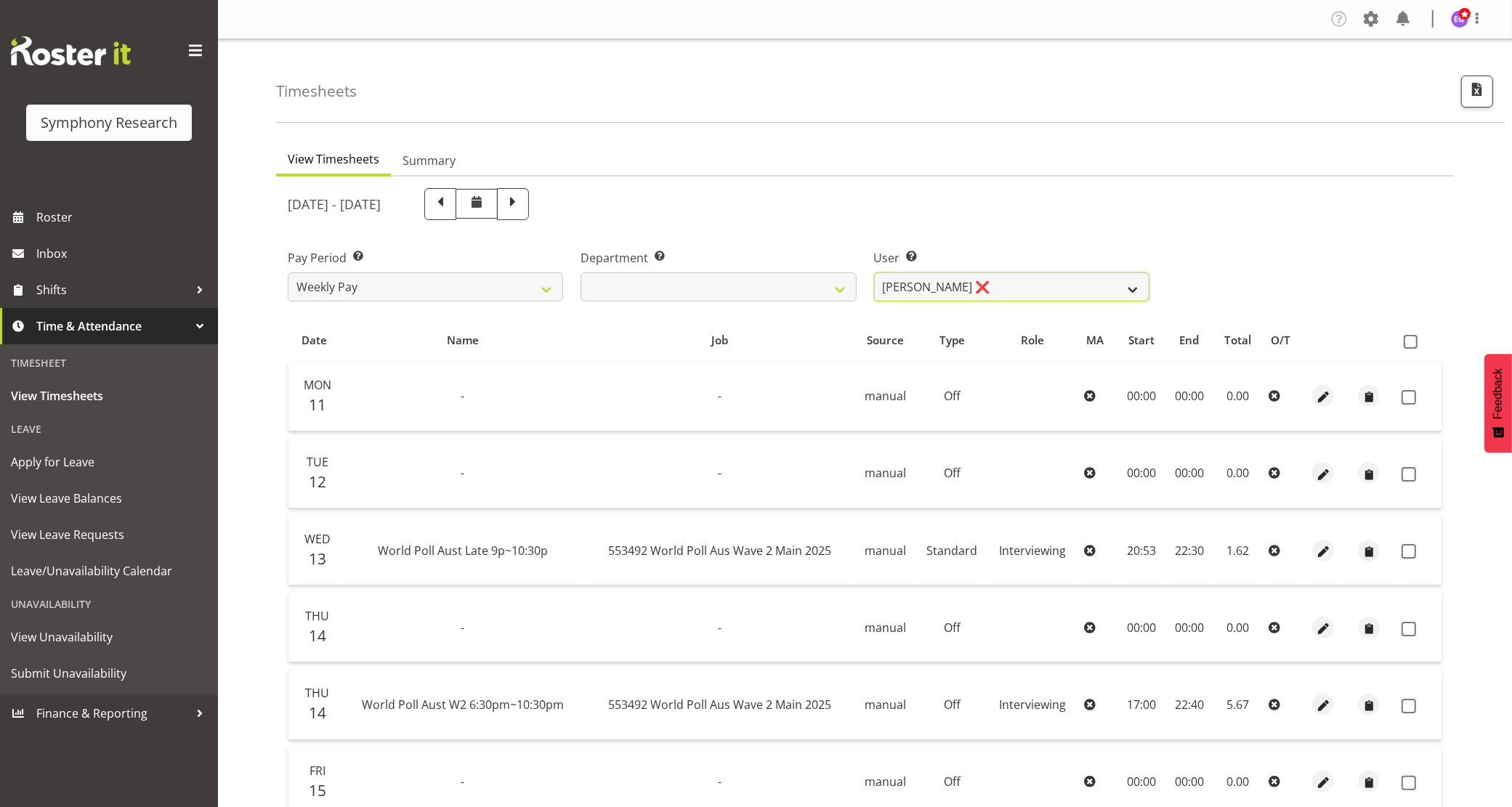
click at [1016, 276] on select "[PERSON_NAME] ❌ [PERSON_NAME] ❌ [PERSON_NAME] ❌ [PERSON_NAME] ❌ Akalita Vi ❌ [P…" at bounding box center [1012, 287] width 275 height 29
click at [874, 272] on select "[PERSON_NAME] ❌ [PERSON_NAME] ❌ [PERSON_NAME] ❌ [PERSON_NAME] ❌ Akalita Vi ❌ [P…" at bounding box center [1012, 287] width 275 height 29
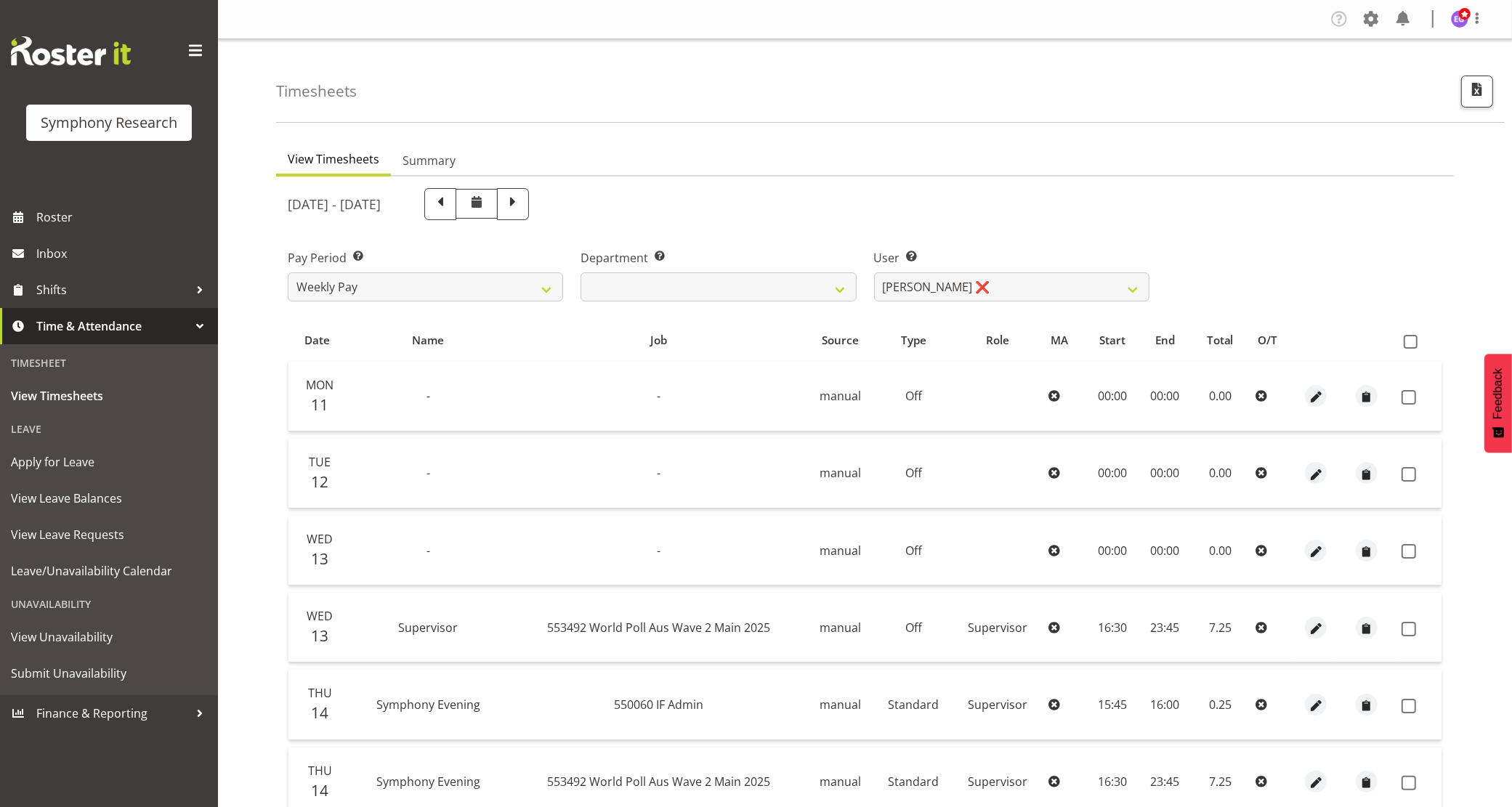
click at [1035, 267] on div "User Select user. Note: This is filtered down by the previous two drop-down ite…" at bounding box center [1012, 275] width 275 height 52
drag, startPoint x: 1033, startPoint y: 281, endPoint x: 1026, endPoint y: 296, distance: 16.6
click at [1033, 284] on select "[PERSON_NAME] ❌ [PERSON_NAME] ❌ [PERSON_NAME] ❌ [PERSON_NAME] ❌ Akalita Vi ❌ [P…" at bounding box center [1012, 287] width 275 height 29
click at [874, 272] on select "[PERSON_NAME] ❌ [PERSON_NAME] ❌ [PERSON_NAME] ❌ [PERSON_NAME] ❌ Akalita Vi ❌ [P…" at bounding box center [1012, 287] width 275 height 29
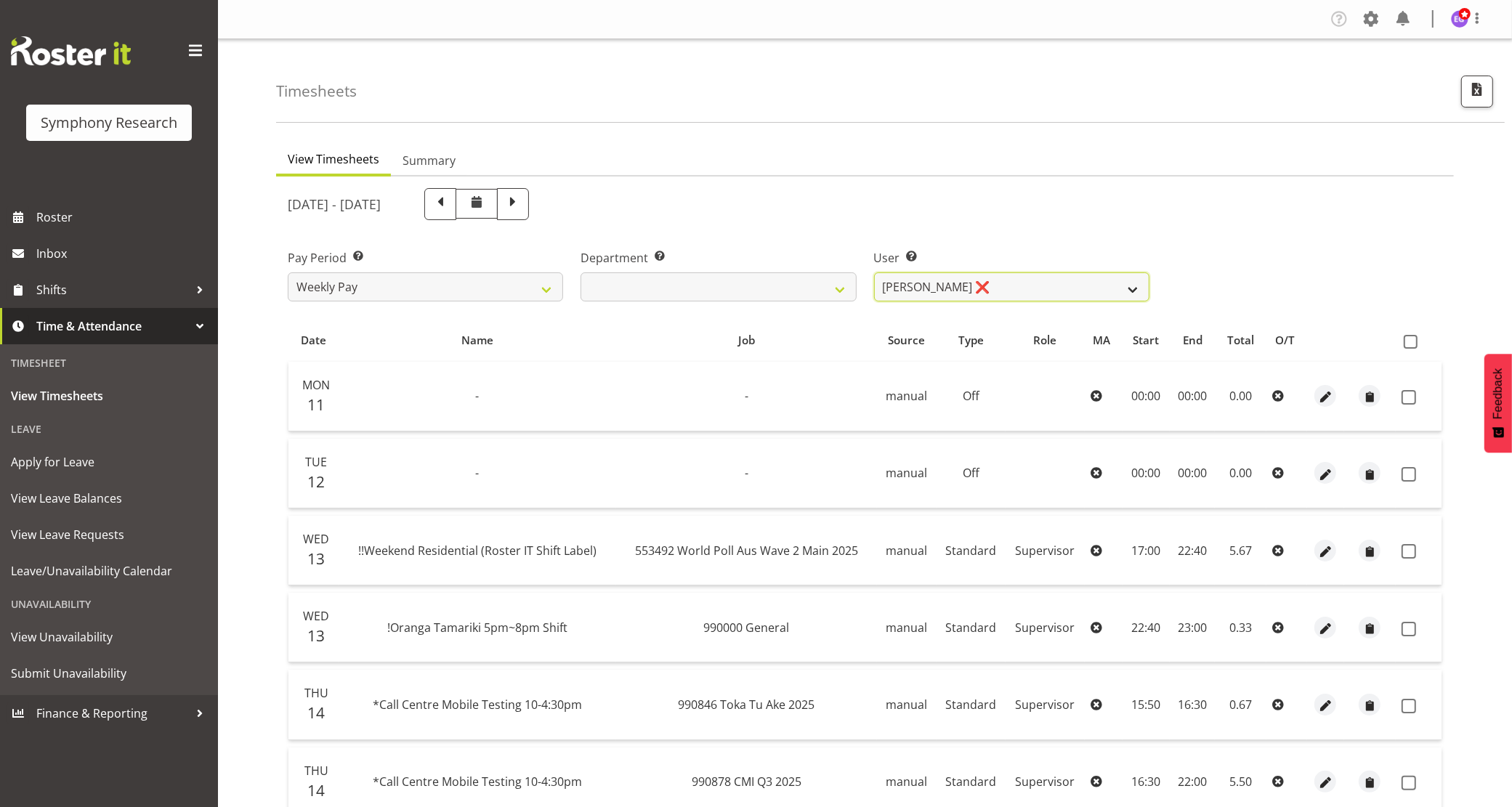
click at [971, 288] on select "[PERSON_NAME] ❌ [PERSON_NAME] ❌ [PERSON_NAME] ❌ [PERSON_NAME] ❌ Akalita Vi ❌ [P…" at bounding box center [1012, 287] width 275 height 29
click at [874, 272] on select "[PERSON_NAME] ❌ [PERSON_NAME] ❌ [PERSON_NAME] ❌ [PERSON_NAME] ❌ Akalita Vi ❌ [P…" at bounding box center [1012, 287] width 275 height 29
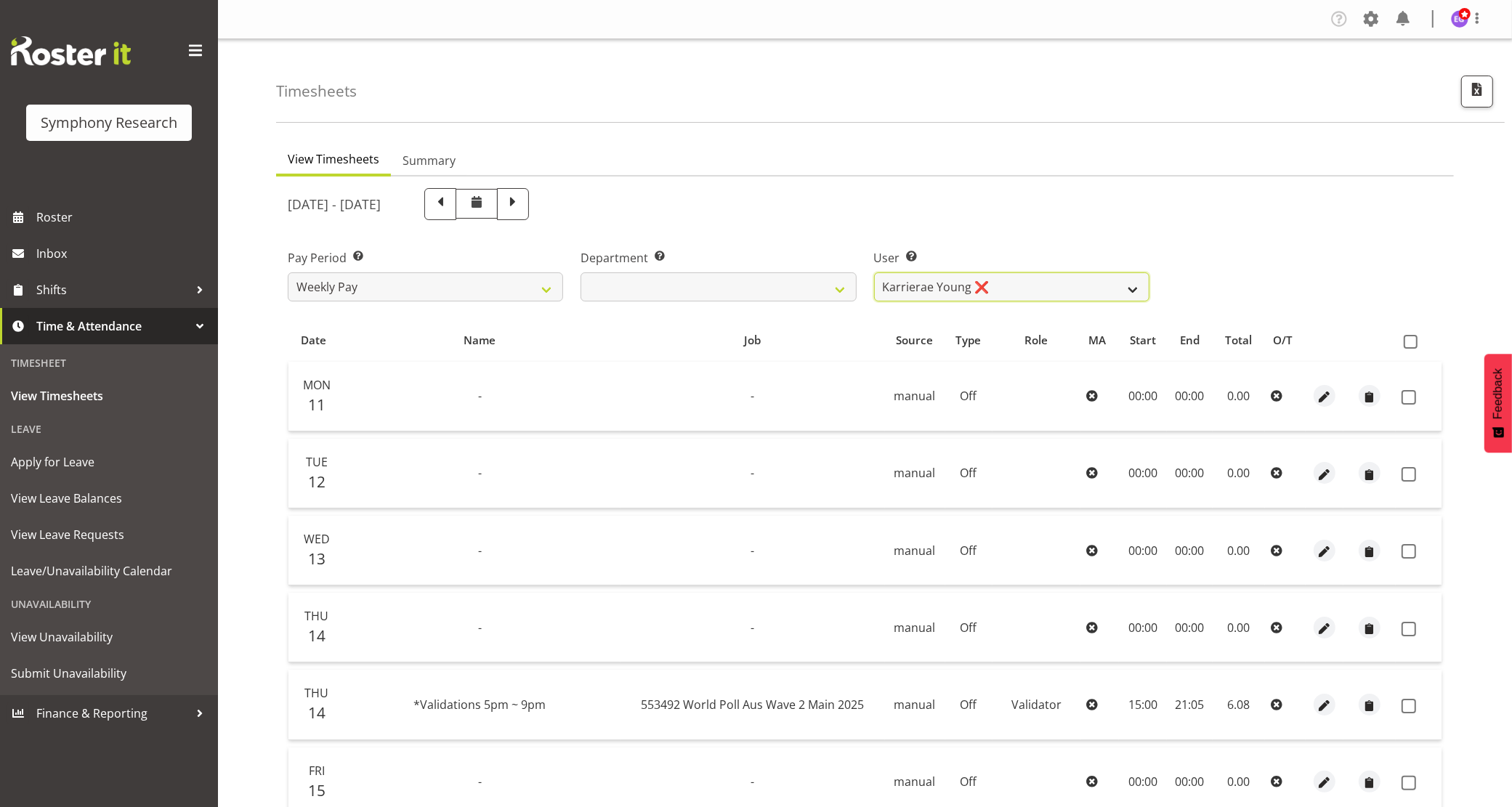
click at [1014, 288] on select "[PERSON_NAME] ❌ [PERSON_NAME] ❌ [PERSON_NAME] ❌ [PERSON_NAME] ❌ Akalita Vi ❌ [P…" at bounding box center [1012, 287] width 275 height 29
select select "9092"
click at [874, 272] on select "[PERSON_NAME] ❌ [PERSON_NAME] ❌ [PERSON_NAME] ❌ [PERSON_NAME] ❌ Akalita Vi ❌ [P…" at bounding box center [1012, 287] width 275 height 29
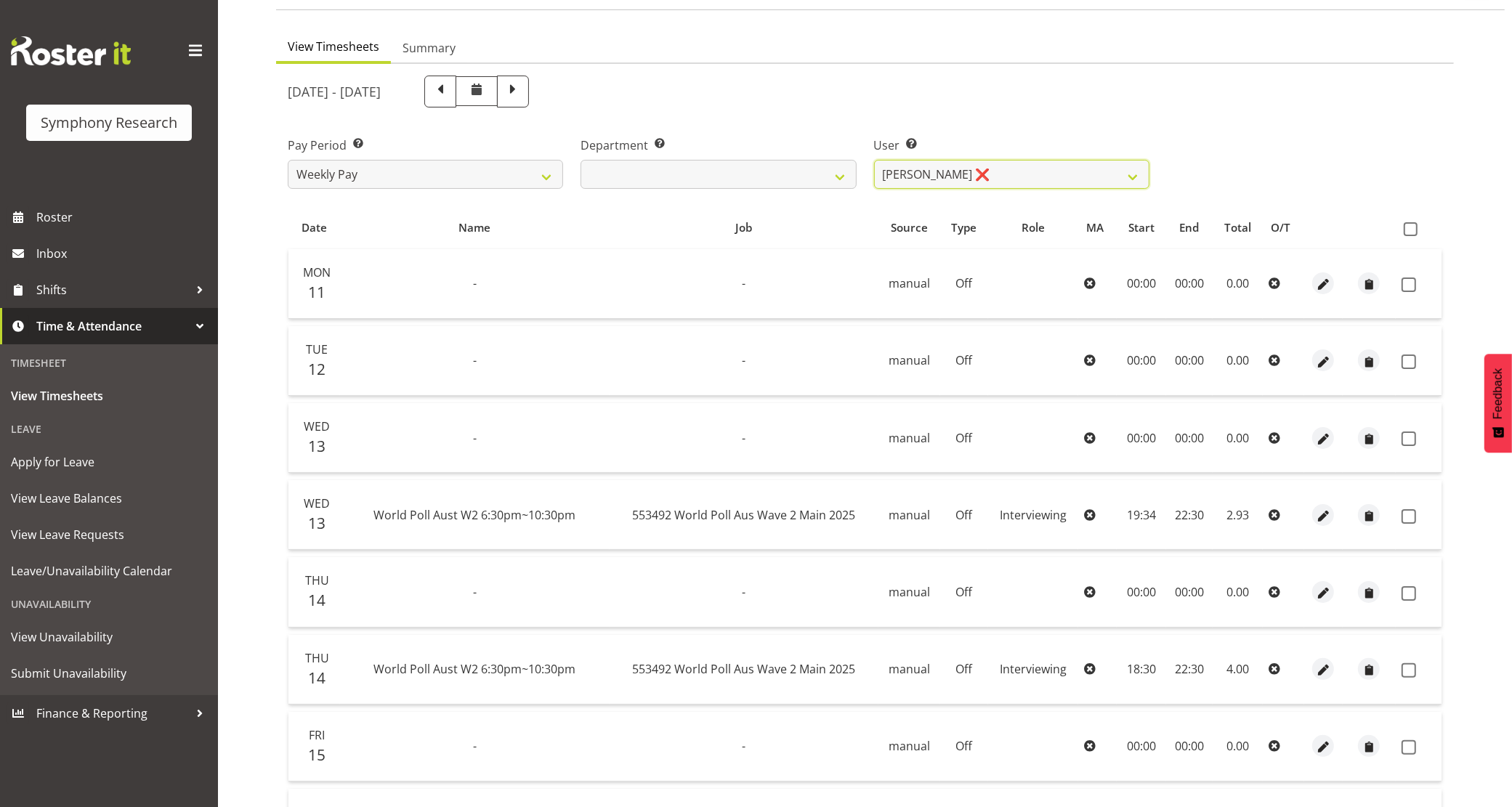
scroll to position [438, 0]
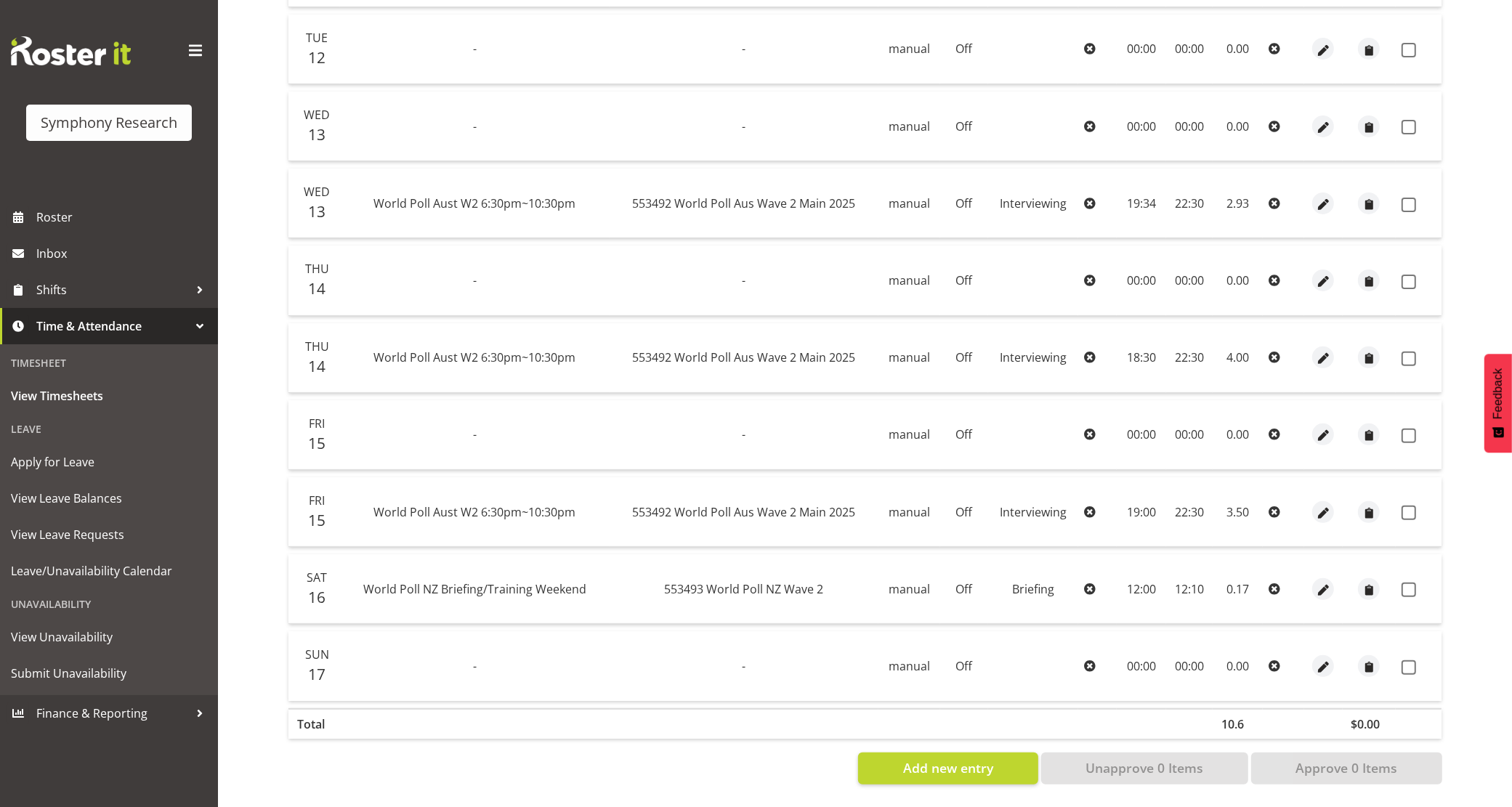
click at [719, 641] on td "-" at bounding box center [744, 665] width 269 height 69
click at [253, 409] on div "Timesheets View Timesheets Summary [DATE] - [DATE] Pay Period Select which pay …" at bounding box center [865, 211] width 1294 height 1192
click at [499, 708] on th at bounding box center [475, 723] width 269 height 30
